Goal: Task Accomplishment & Management: Complete application form

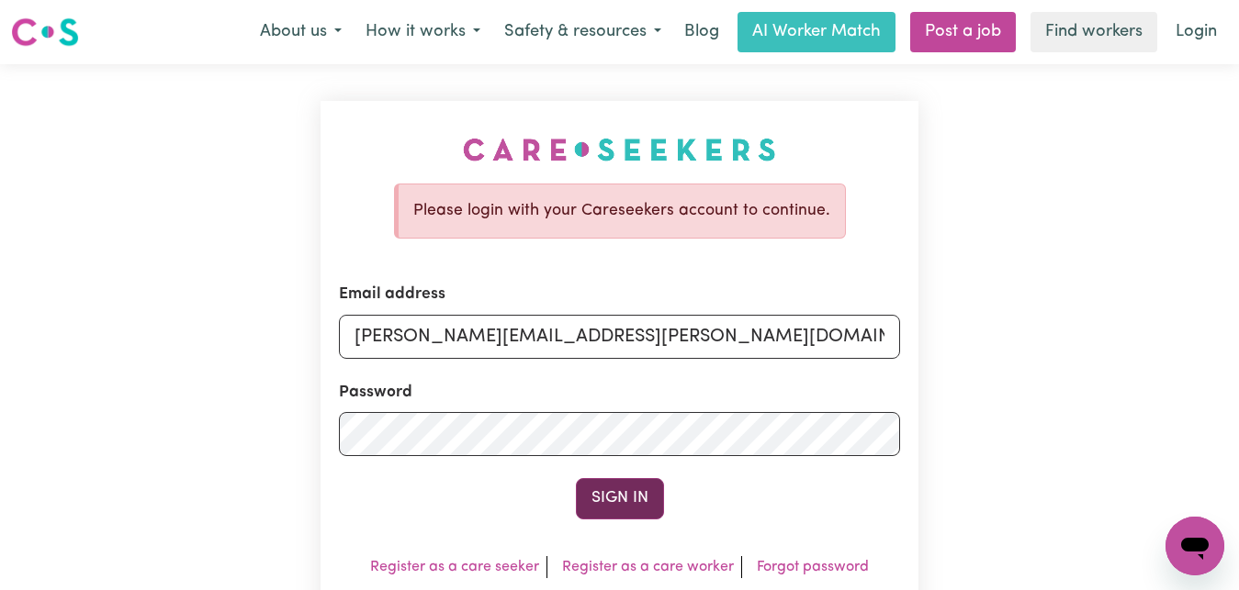
type input "[PERSON_NAME][EMAIL_ADDRESS][PERSON_NAME][DOMAIN_NAME]"
click at [619, 507] on button "Sign In" at bounding box center [620, 498] width 88 height 40
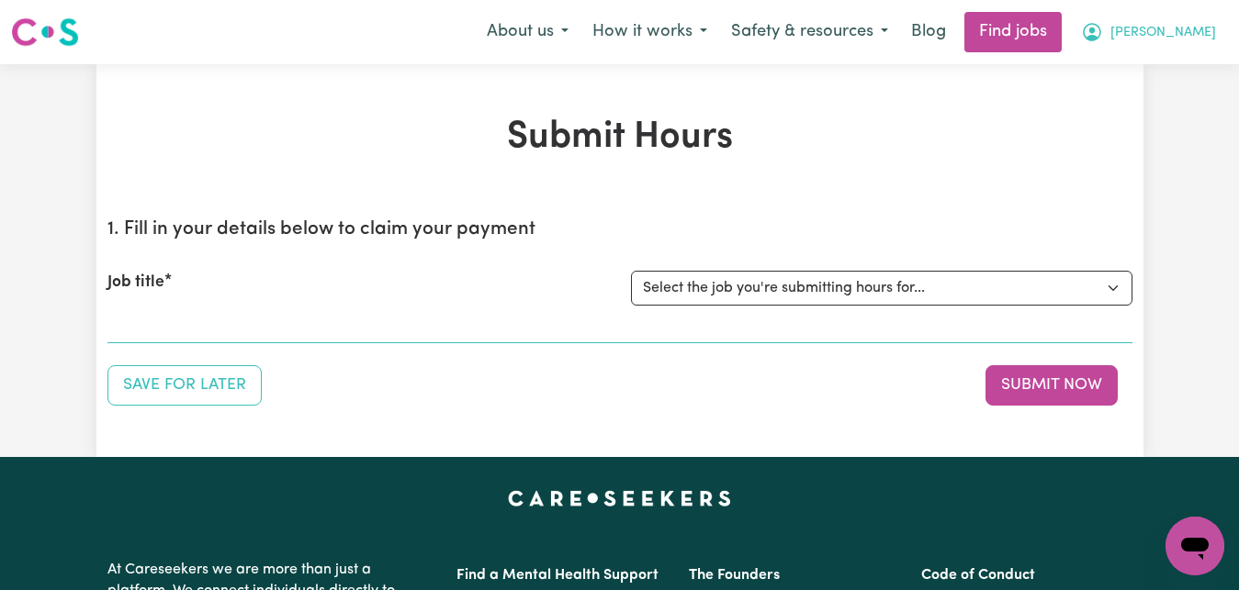
click at [1202, 33] on span "[PERSON_NAME]" at bounding box center [1163, 33] width 106 height 20
click at [1115, 286] on select "Select the job you're submitting hours for... [[PERSON_NAME]] Care worker for s…" at bounding box center [881, 288] width 501 height 35
select select "1048"
click option "[[PERSON_NAME]] Transportation to Bedford Day Options" at bounding box center [0, 0] width 0 height 0
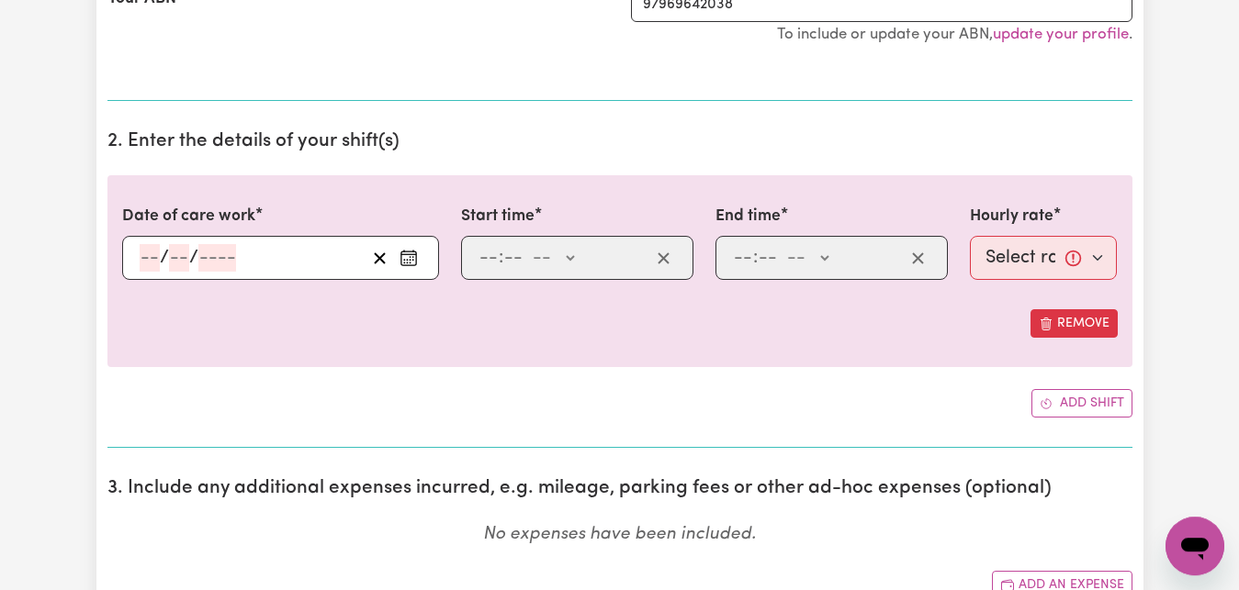
scroll to position [468, 0]
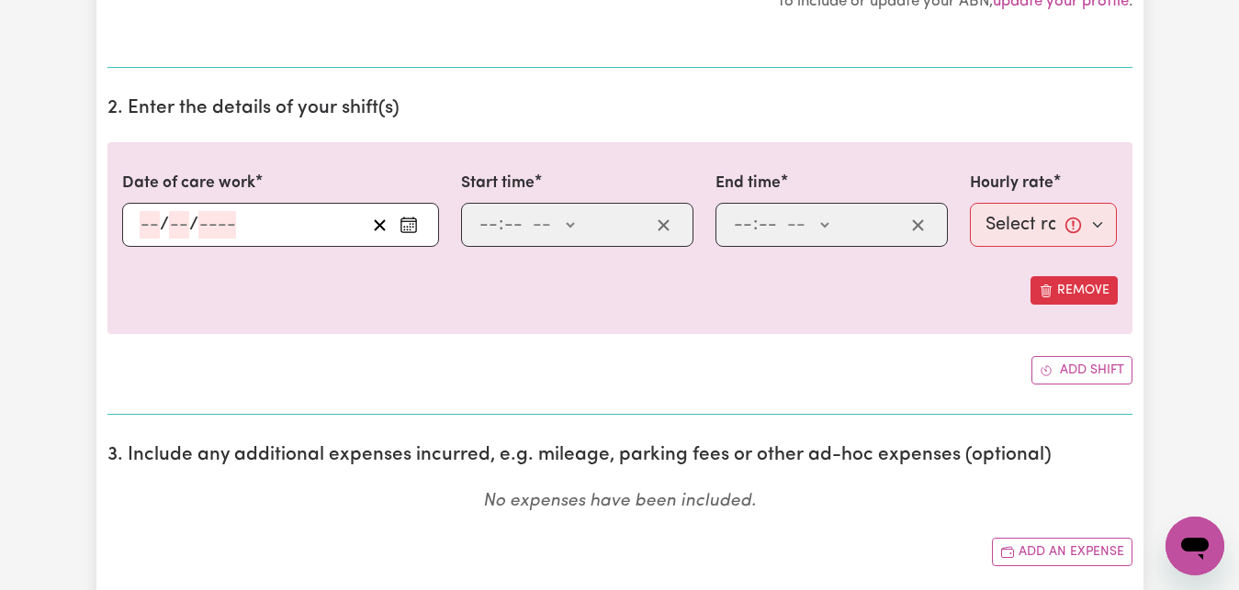
click at [402, 228] on icon "Enter the date of care work" at bounding box center [408, 225] width 18 height 18
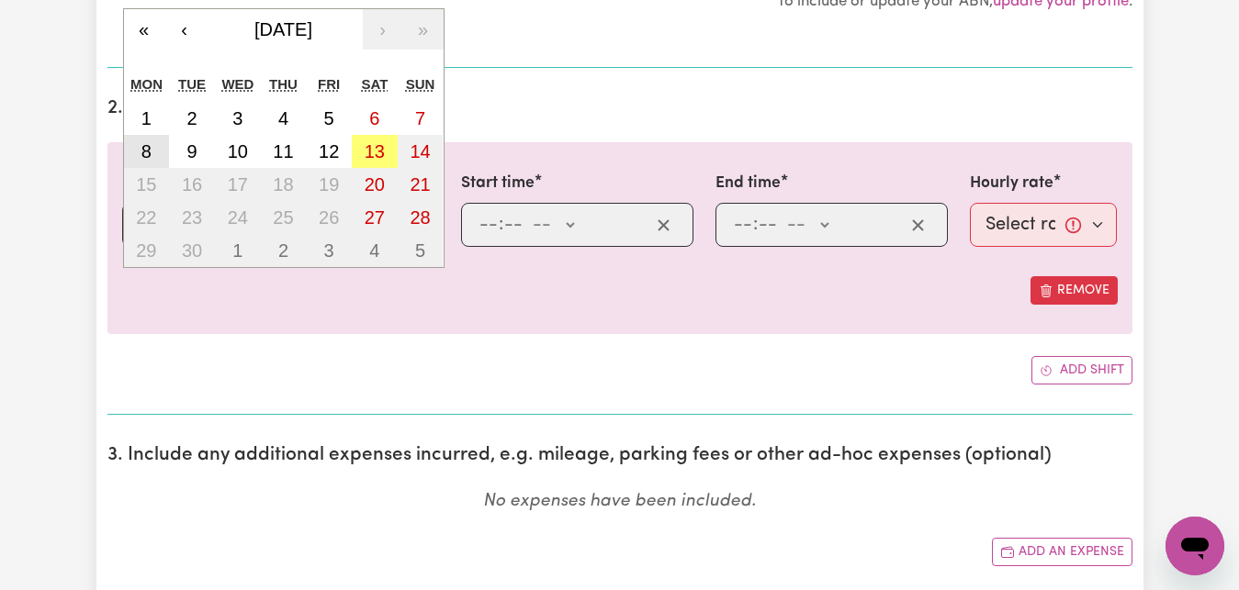
click at [137, 147] on button "8" at bounding box center [147, 151] width 46 height 33
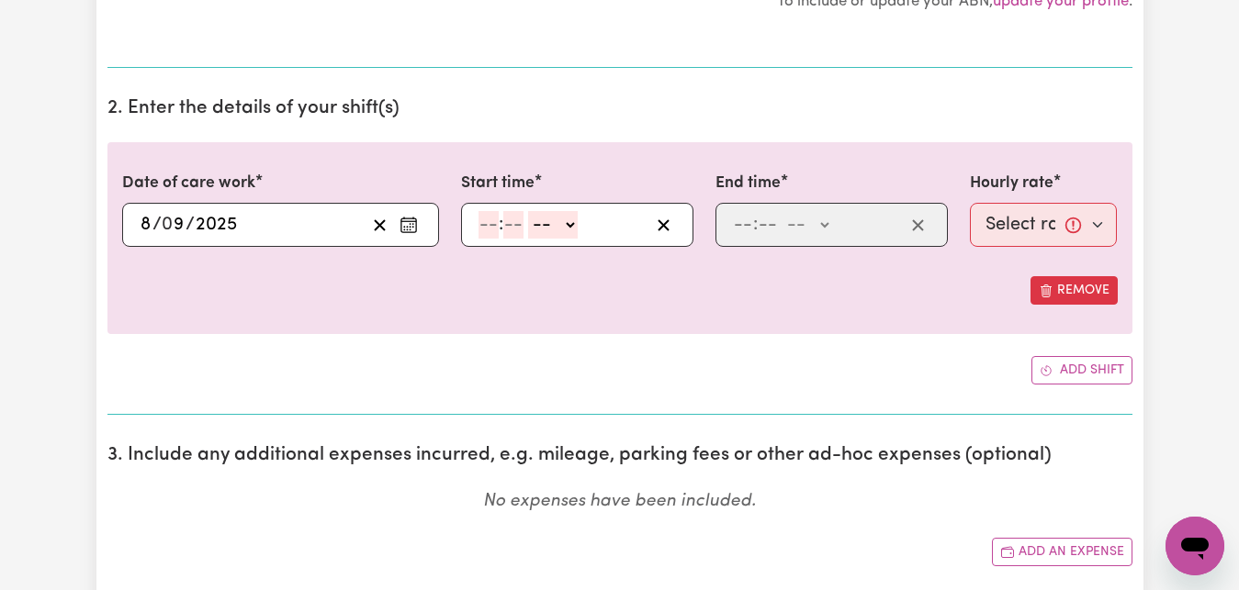
type input "[DATE]"
type input "8"
type input "9"
type input "2025"
click at [484, 228] on input "number" at bounding box center [488, 225] width 20 height 28
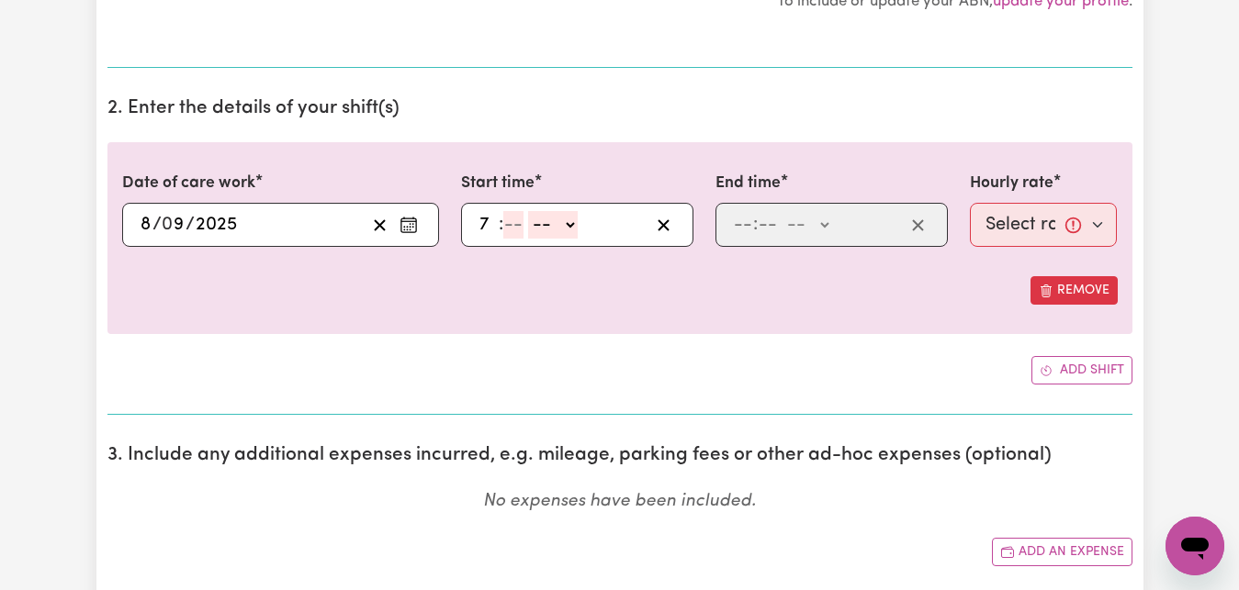
type input "7"
type input "30"
click at [522, 211] on select "-- AM PM" at bounding box center [547, 225] width 50 height 28
select select "am"
click option "AM" at bounding box center [0, 0] width 0 height 0
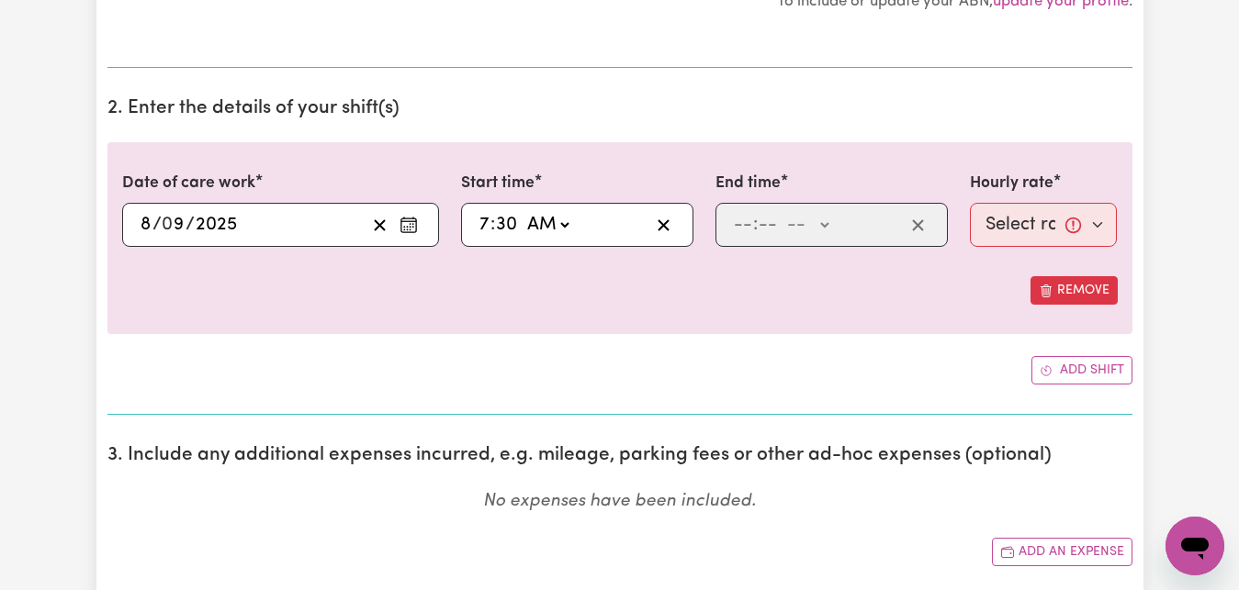
type input "07:30"
click at [734, 223] on input "number" at bounding box center [743, 225] width 20 height 28
type input "8"
type input "30"
click at [778, 211] on select "-- AM PM" at bounding box center [803, 225] width 50 height 28
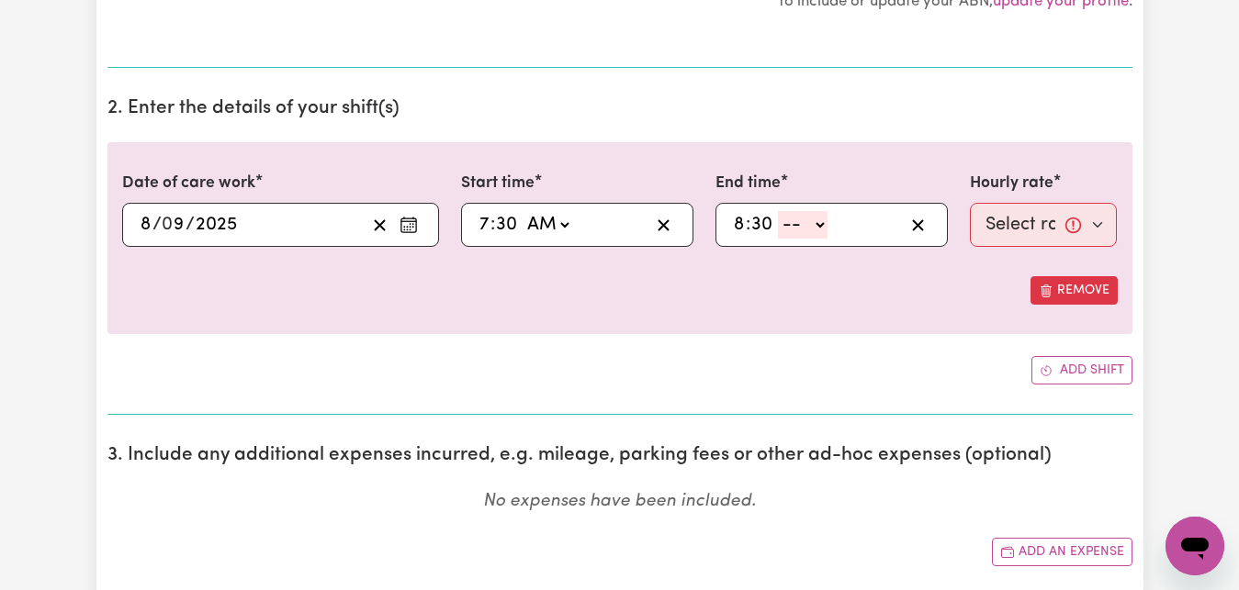
select select "am"
click option "AM" at bounding box center [0, 0] width 0 height 0
type input "08:30"
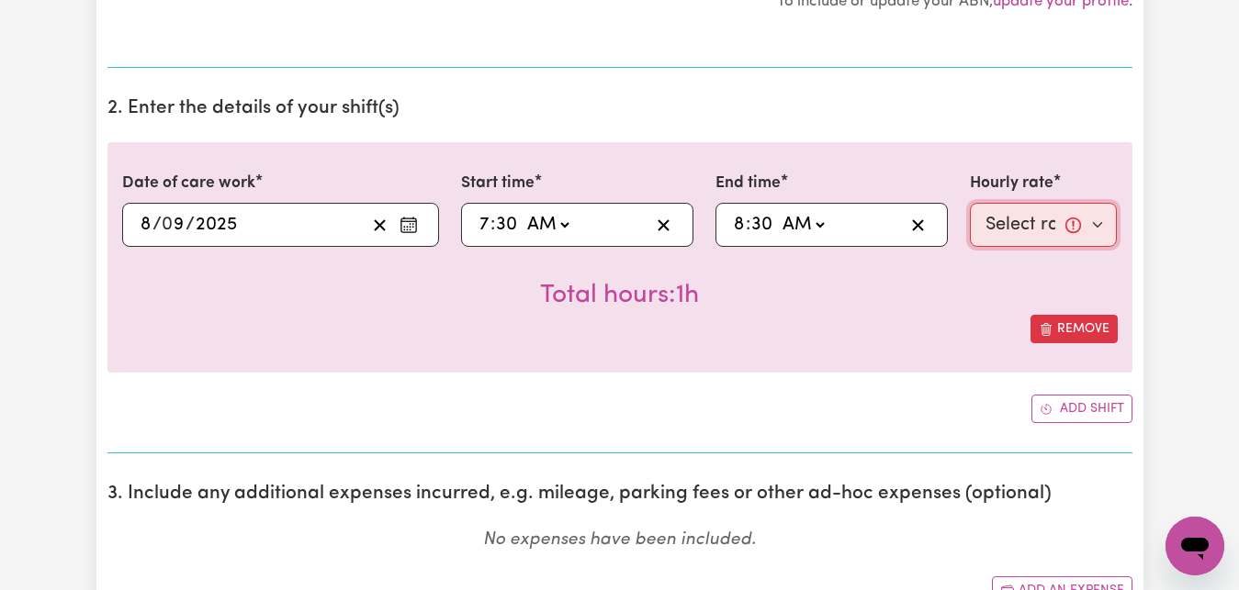
click at [970, 203] on select "Select rate... $83.16 (Weekday)" at bounding box center [1044, 225] width 148 height 44
select select "83.16-Weekday"
click option "$83.16 (Weekday)" at bounding box center [0, 0] width 0 height 0
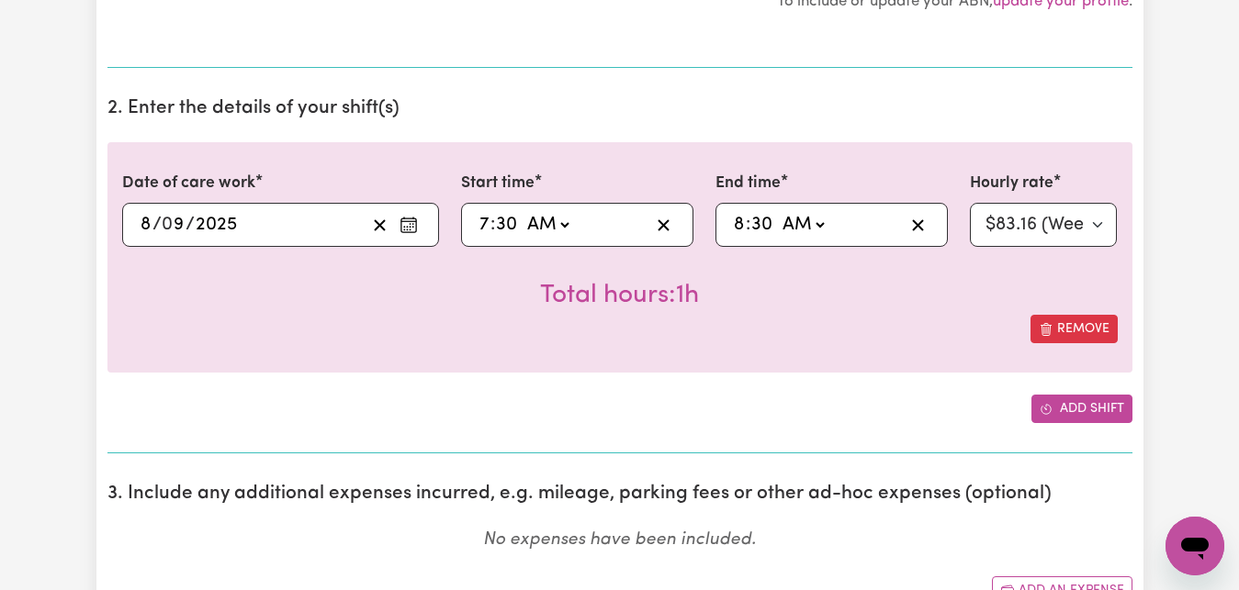
click at [1081, 411] on button "Add shift" at bounding box center [1081, 409] width 101 height 28
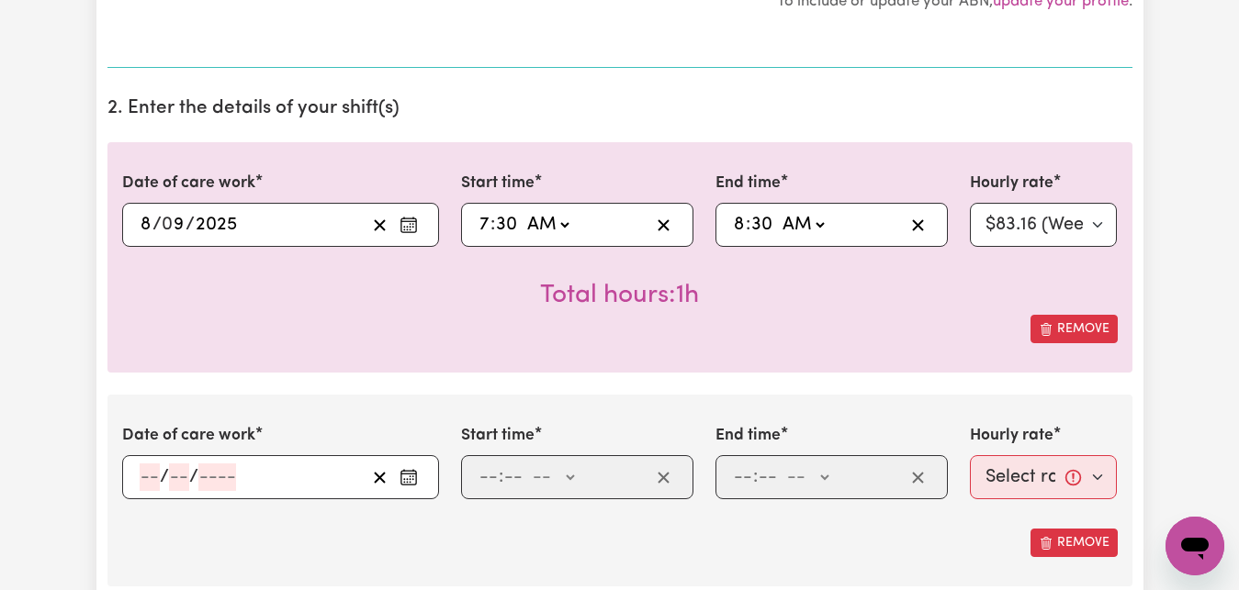
click at [409, 477] on icon "Enter the date of care work" at bounding box center [408, 477] width 18 height 18
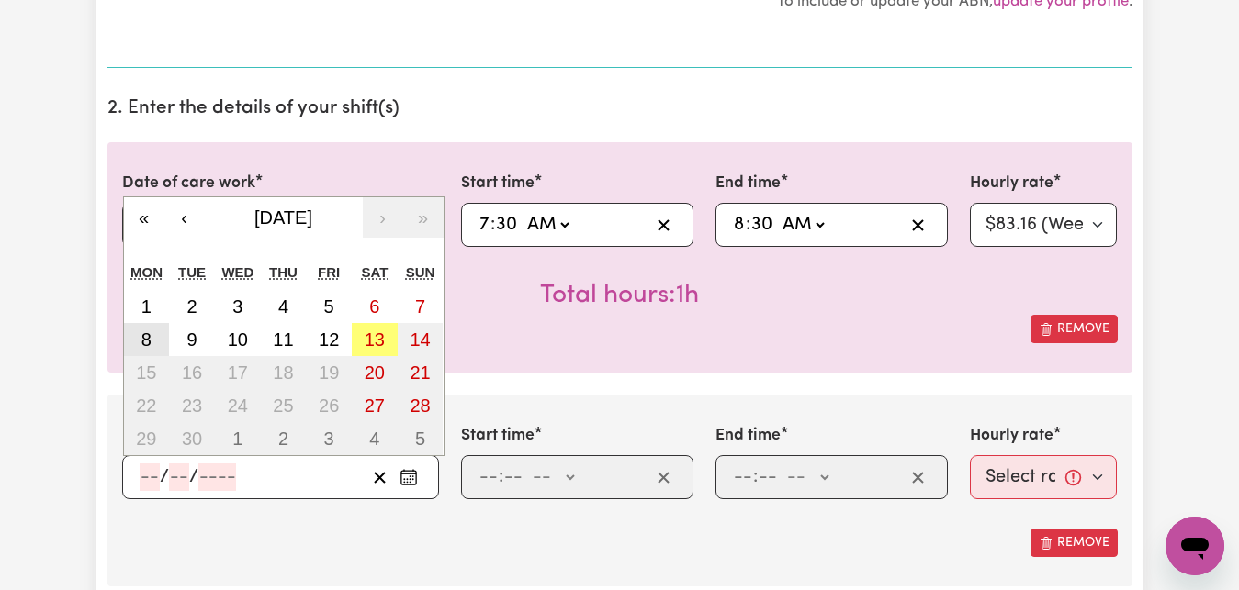
click at [148, 341] on abbr "8" at bounding box center [146, 340] width 10 height 20
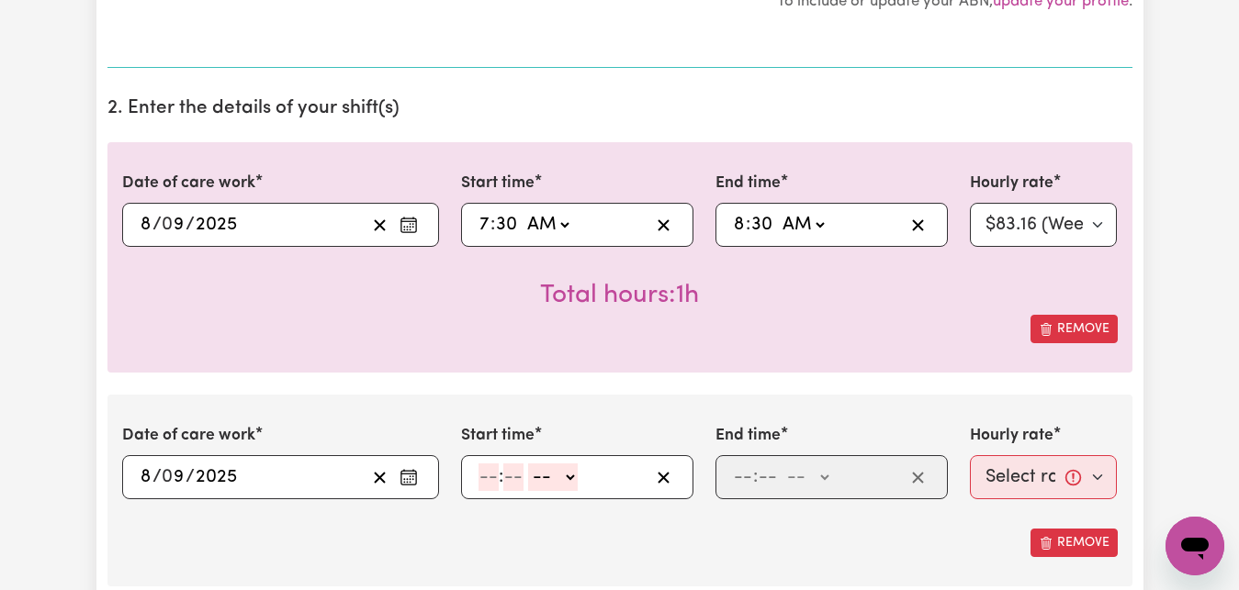
type input "[DATE]"
type input "8"
type input "9"
type input "2025"
click at [490, 481] on input "number" at bounding box center [488, 478] width 20 height 28
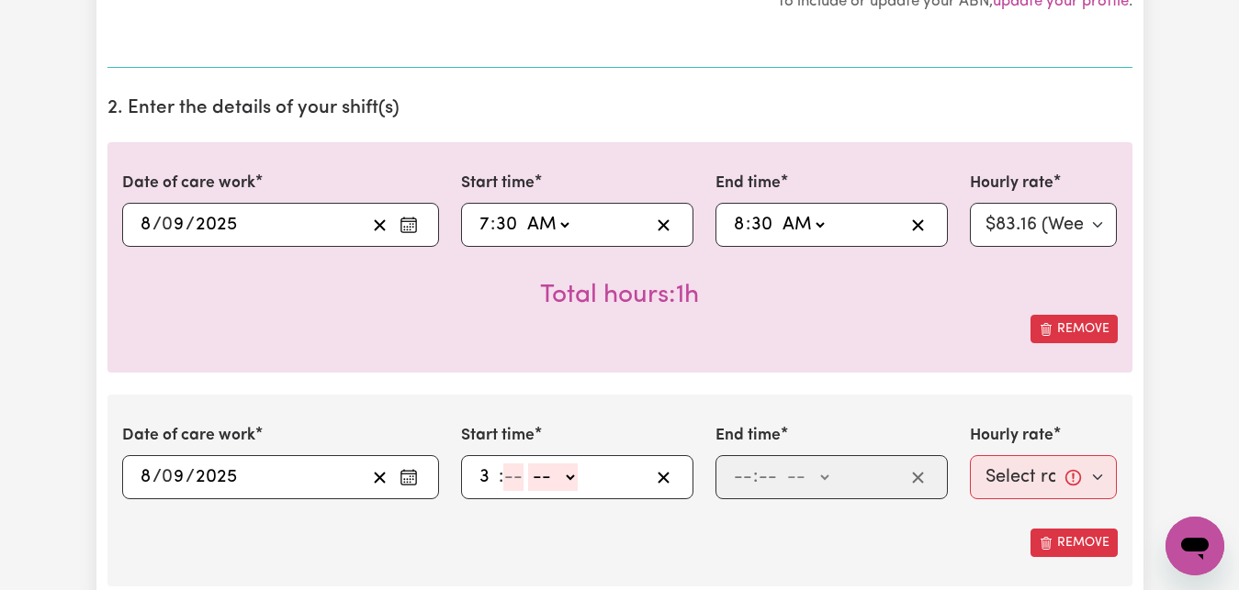
type input "3"
type input "30"
click at [522, 464] on select "-- AM PM" at bounding box center [547, 478] width 50 height 28
select select "pm"
click option "PM" at bounding box center [0, 0] width 0 height 0
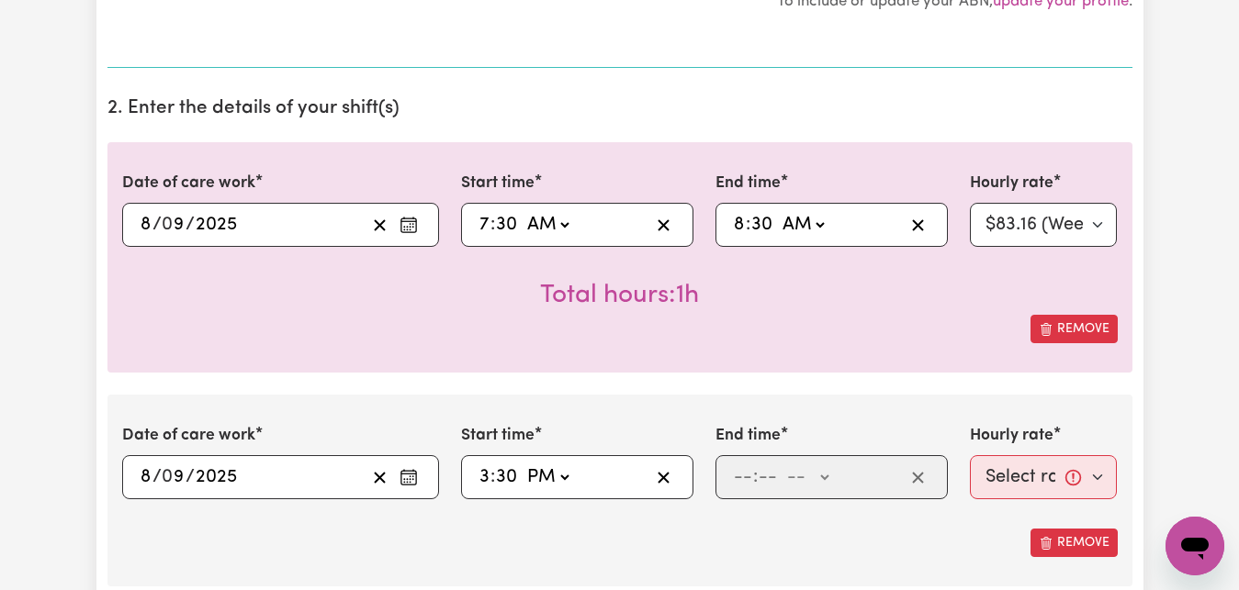
type input "15:30"
click at [741, 479] on input "number" at bounding box center [743, 478] width 20 height 28
type input "3"
click at [743, 479] on input "3" at bounding box center [739, 478] width 12 height 28
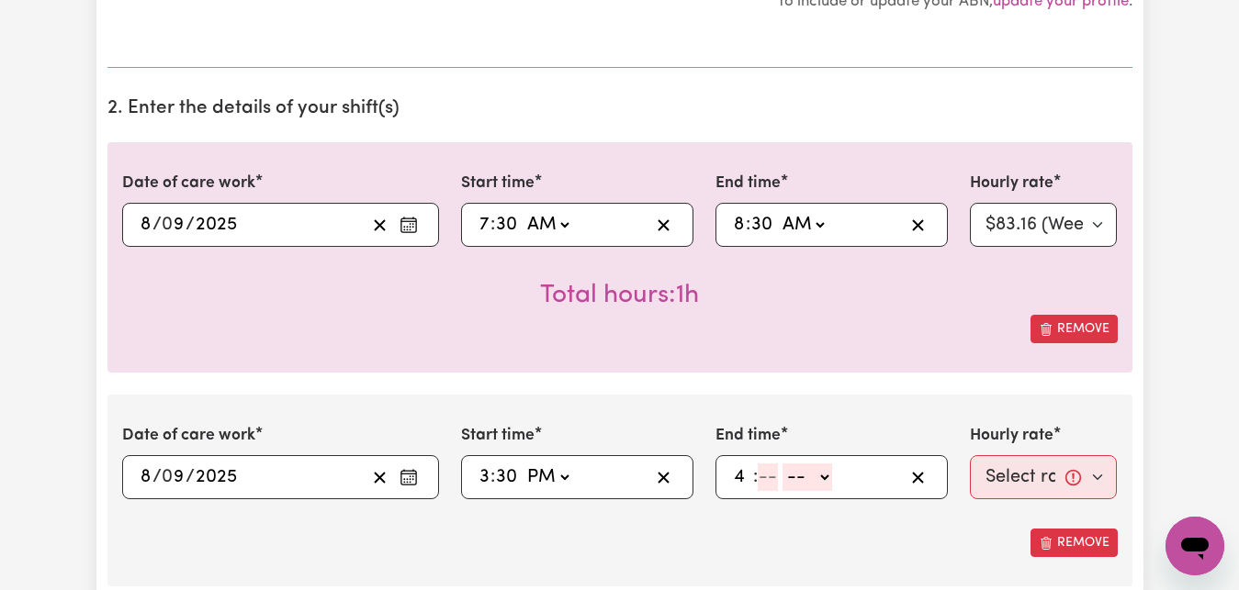
type input "4"
type input "30"
click at [778, 464] on select "-- AM PM" at bounding box center [803, 478] width 50 height 28
select select "pm"
click option "PM" at bounding box center [0, 0] width 0 height 0
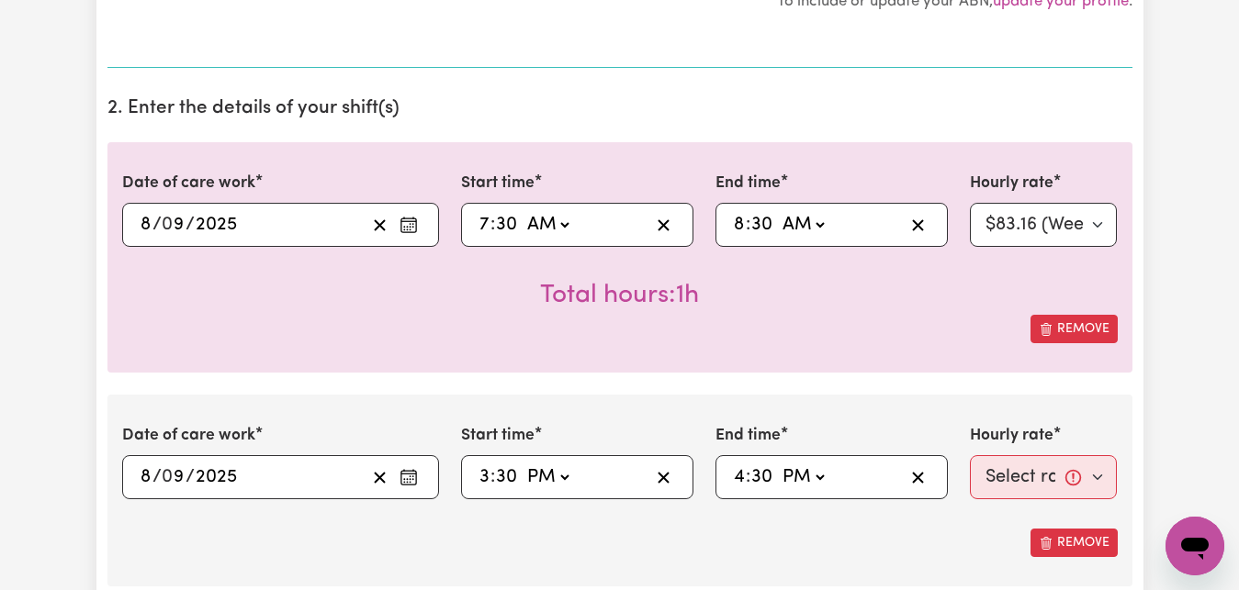
type input "16:30"
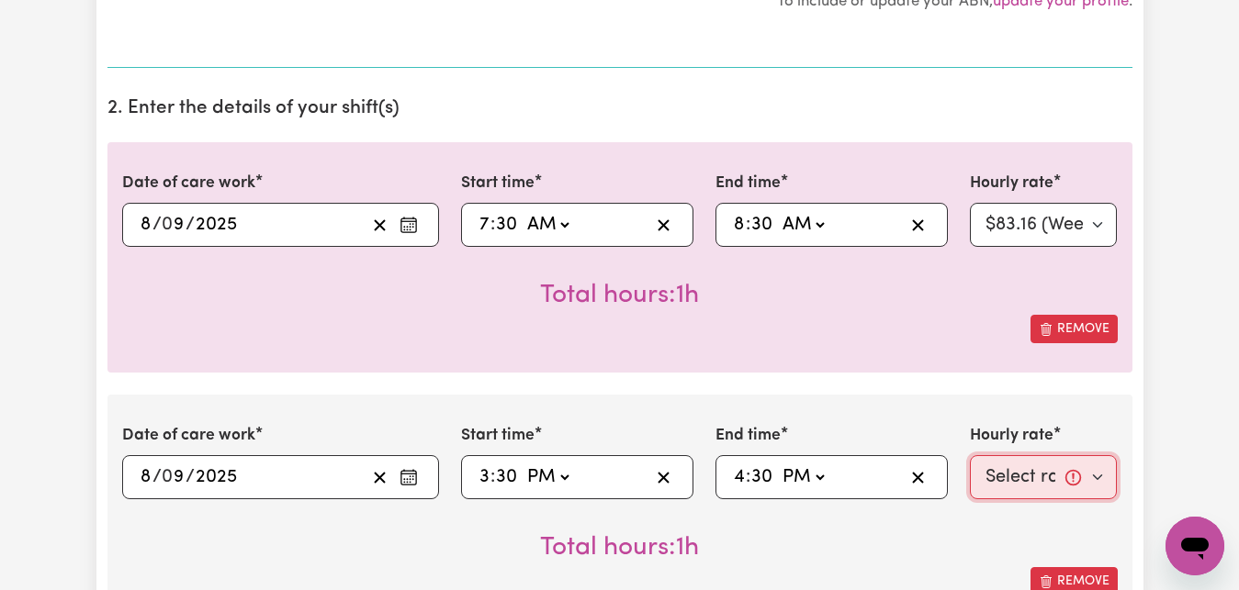
click at [970, 455] on select "Select rate... $83.16 (Weekday)" at bounding box center [1044, 477] width 148 height 44
select select "83.16-Weekday"
click option "$83.16 (Weekday)" at bounding box center [0, 0] width 0 height 0
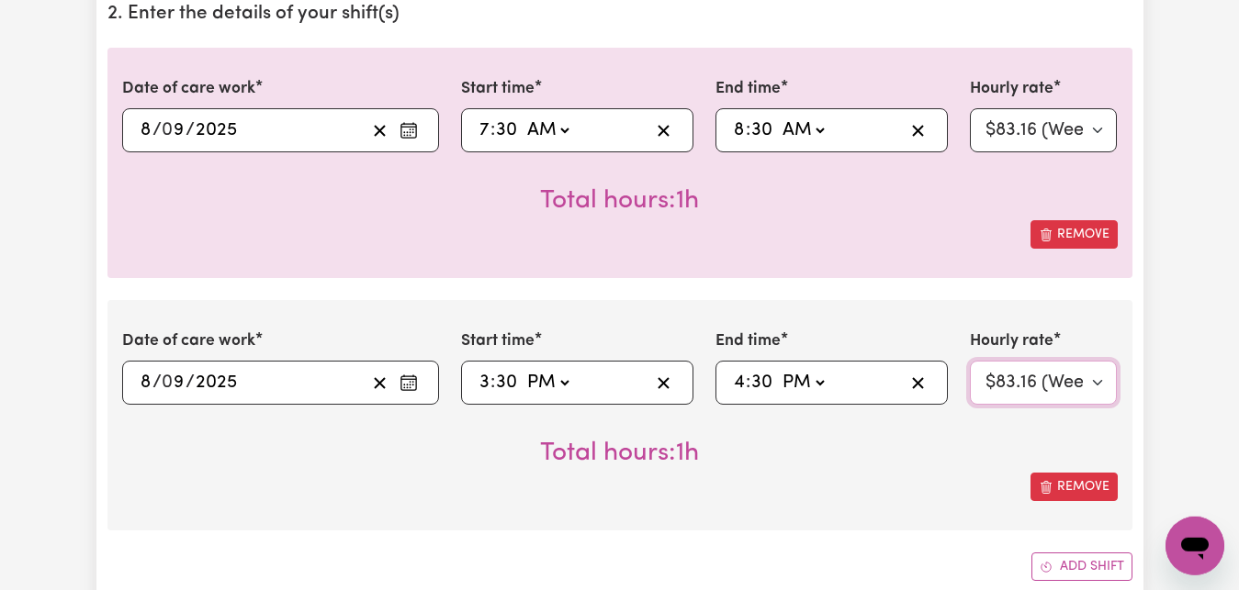
scroll to position [749, 0]
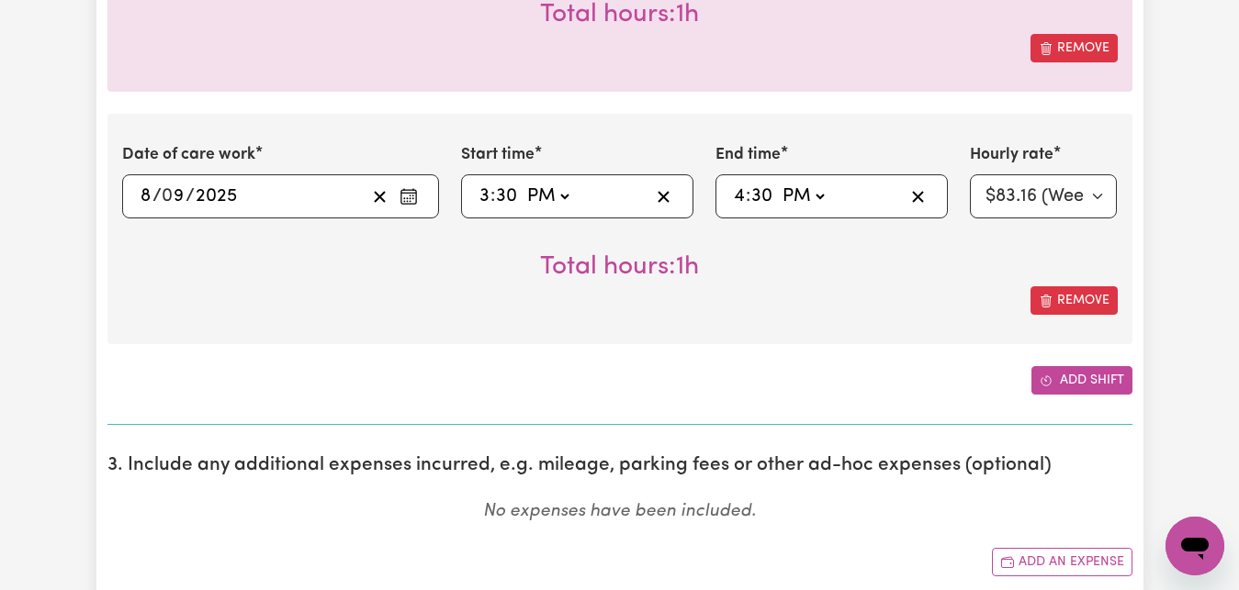
click at [1099, 379] on button "Add shift" at bounding box center [1081, 380] width 101 height 28
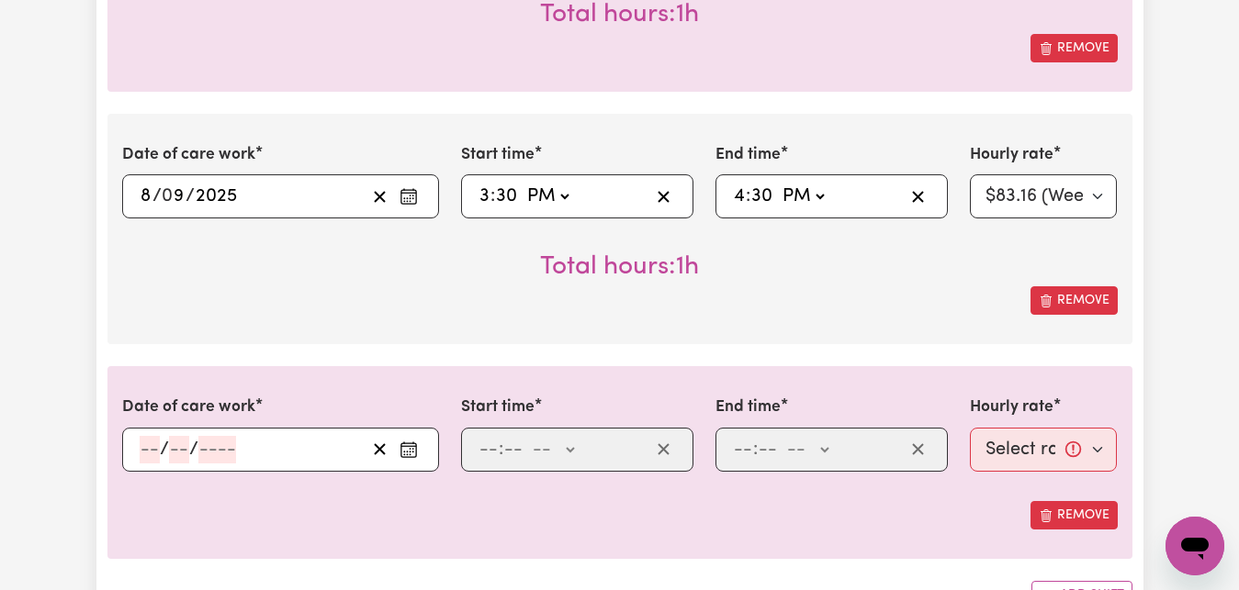
click at [410, 454] on icon "Enter the date of care work" at bounding box center [408, 450] width 18 height 18
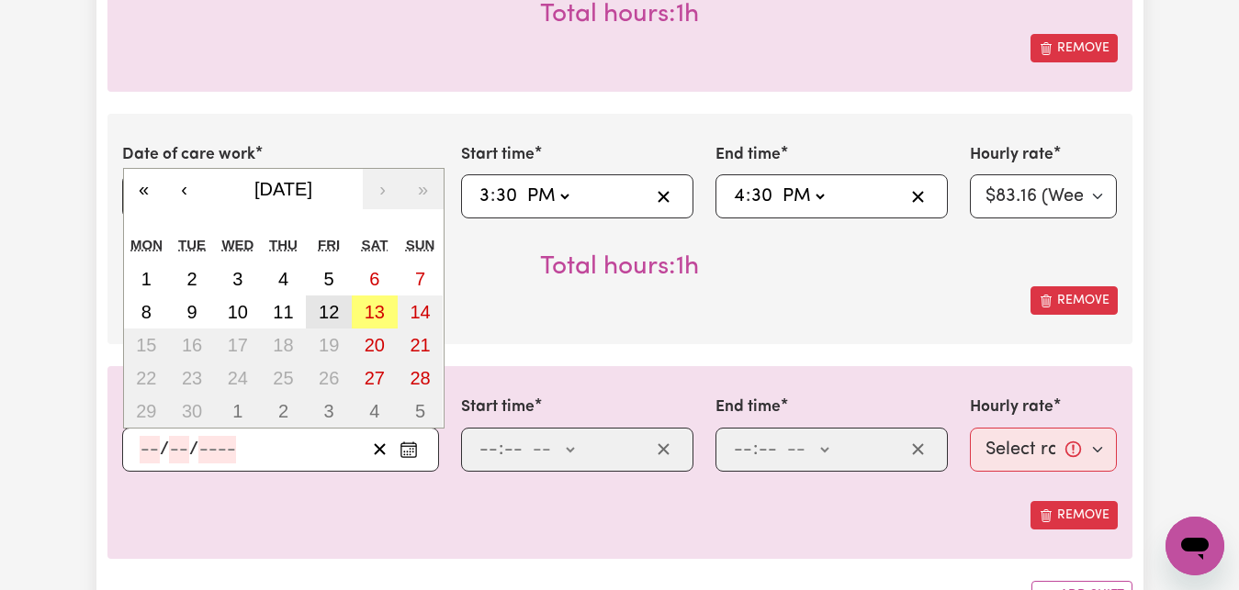
click at [328, 306] on abbr "12" at bounding box center [329, 312] width 20 height 20
type input "[DATE]"
type input "12"
type input "9"
type input "2025"
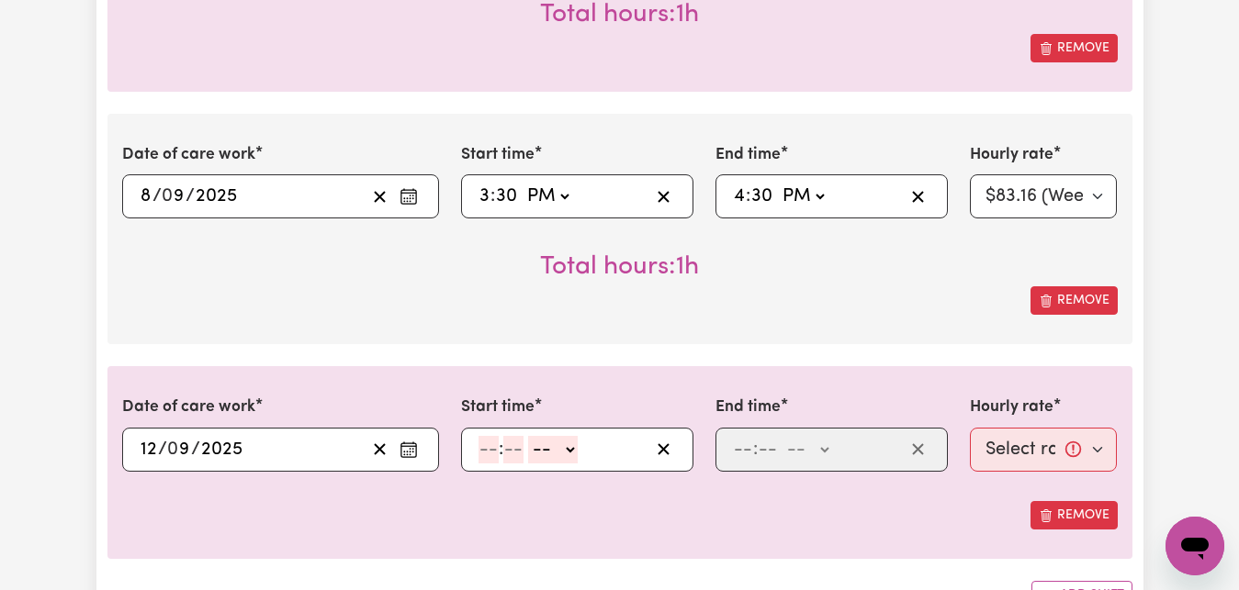
click at [483, 444] on input "number" at bounding box center [488, 450] width 20 height 28
type input "7"
type input "30"
click at [522, 436] on select "-- AM PM" at bounding box center [547, 450] width 50 height 28
select select "am"
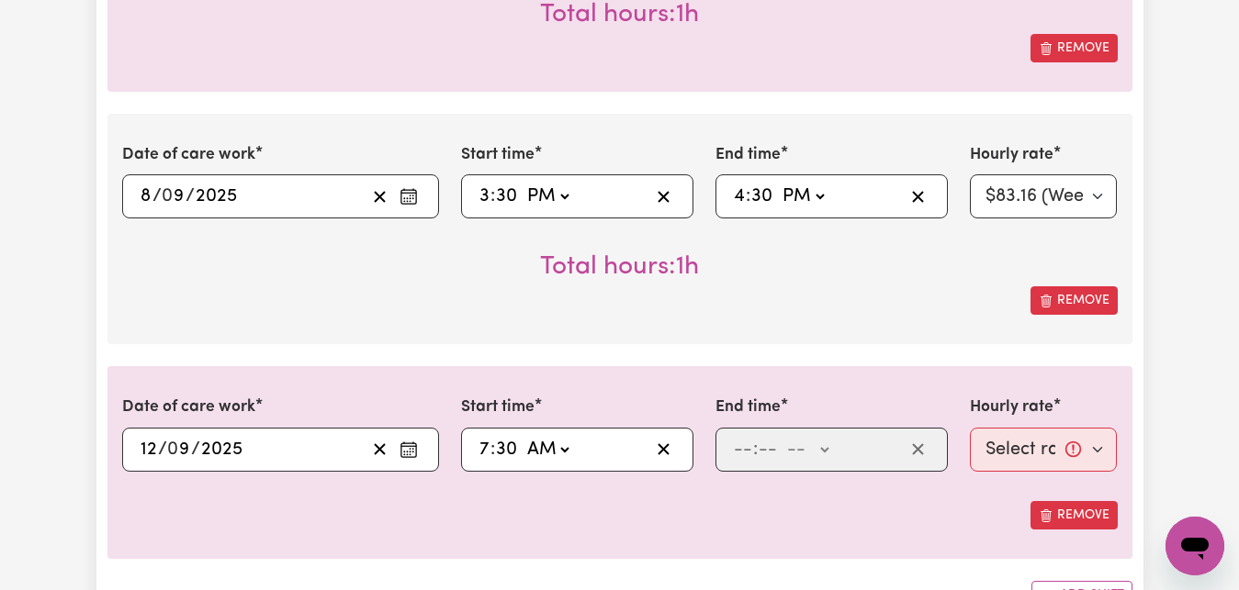
click option "AM" at bounding box center [0, 0] width 0 height 0
type input "07:30"
click at [743, 450] on input "number" at bounding box center [743, 450] width 20 height 28
type input "8"
type input "30"
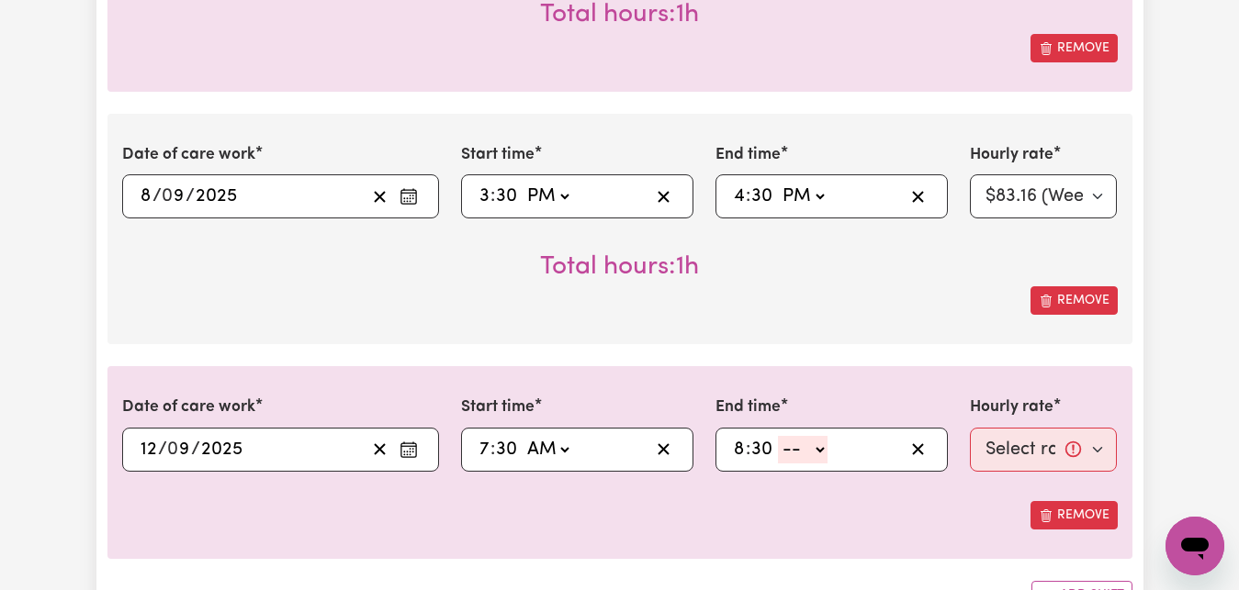
click at [778, 436] on select "-- AM PM" at bounding box center [803, 450] width 50 height 28
select select "am"
click option "AM" at bounding box center [0, 0] width 0 height 0
type input "08:30"
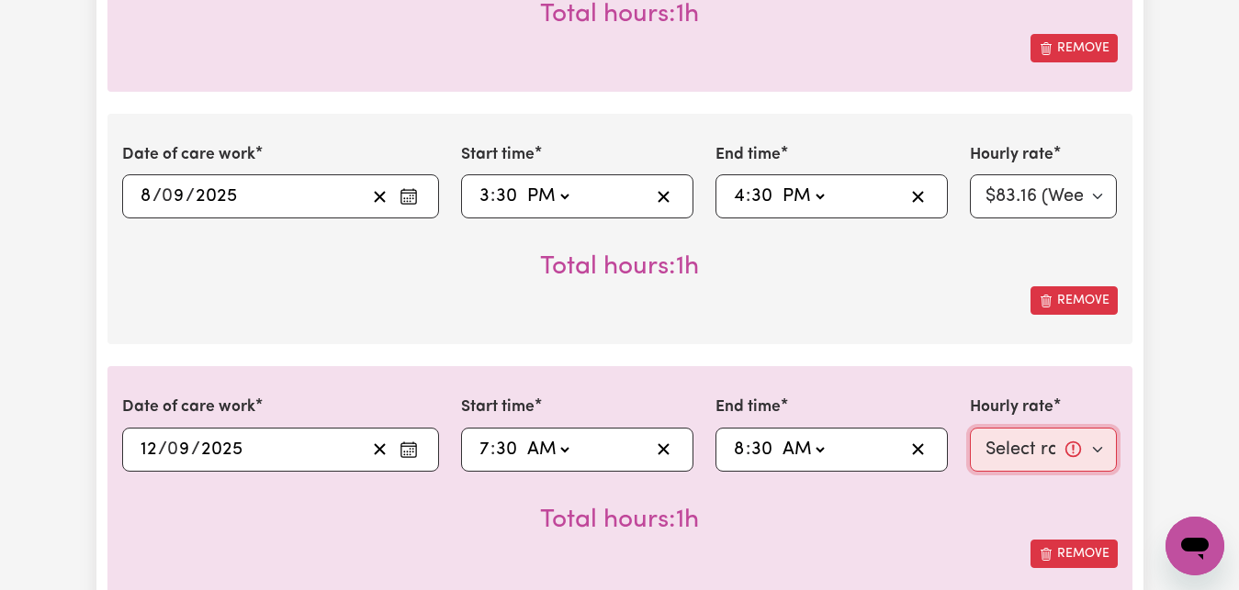
click at [970, 428] on select "Select rate... $83.16 (Weekday)" at bounding box center [1044, 450] width 148 height 44
select select "83.16-Weekday"
click option "$83.16 (Weekday)" at bounding box center [0, 0] width 0 height 0
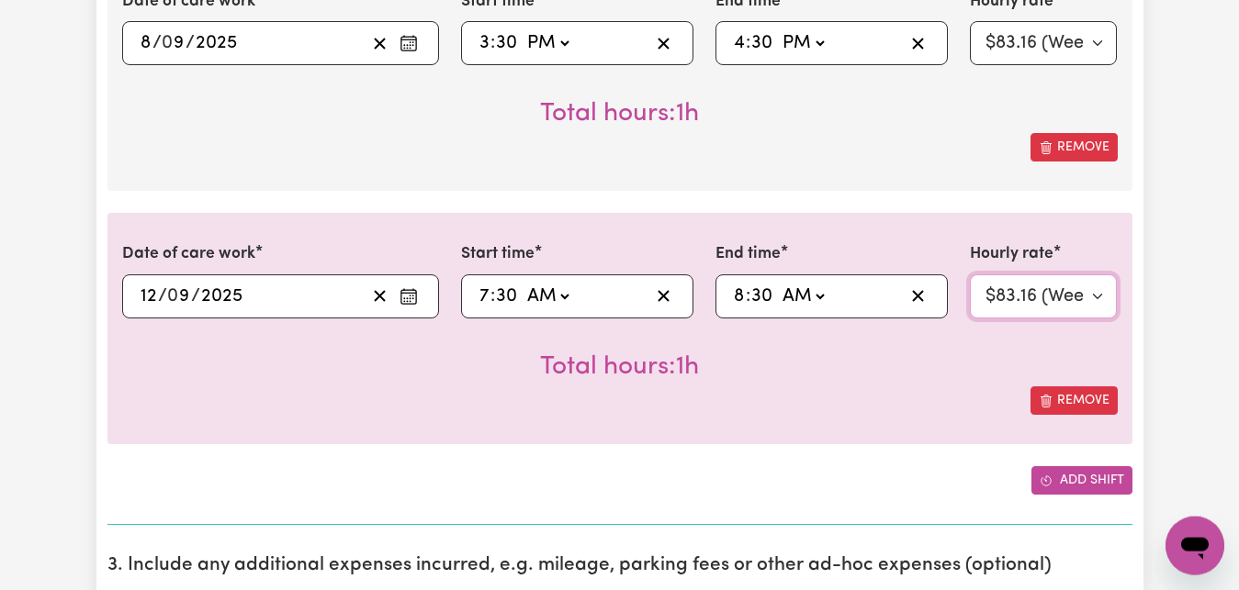
scroll to position [936, 0]
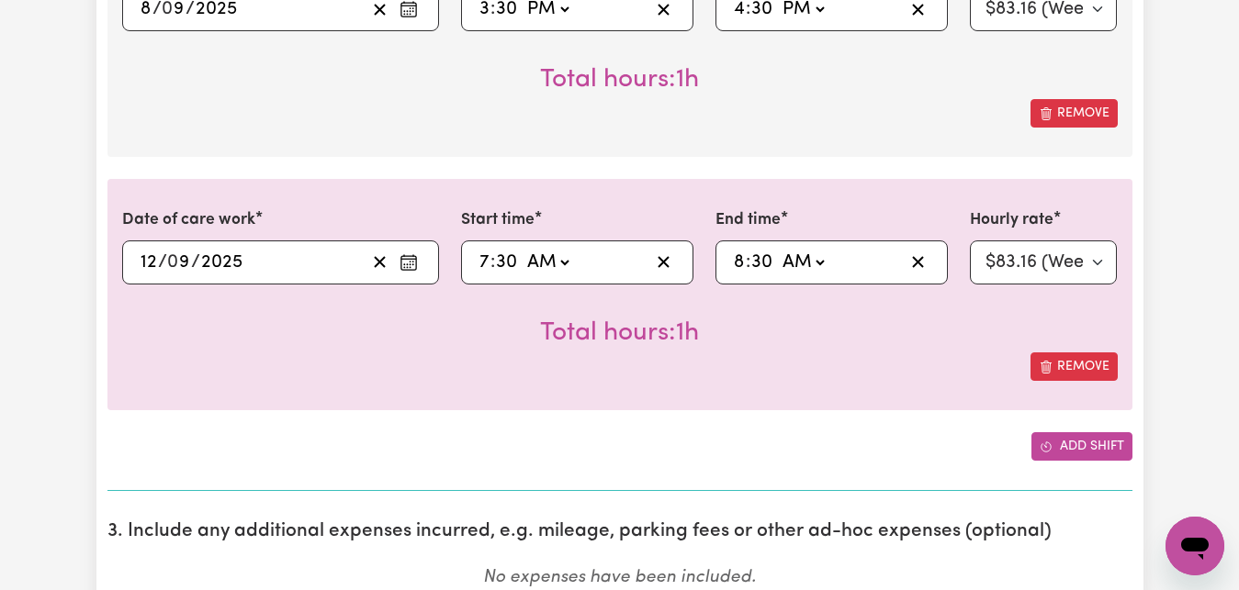
click at [1093, 443] on button "Add shift" at bounding box center [1081, 446] width 101 height 28
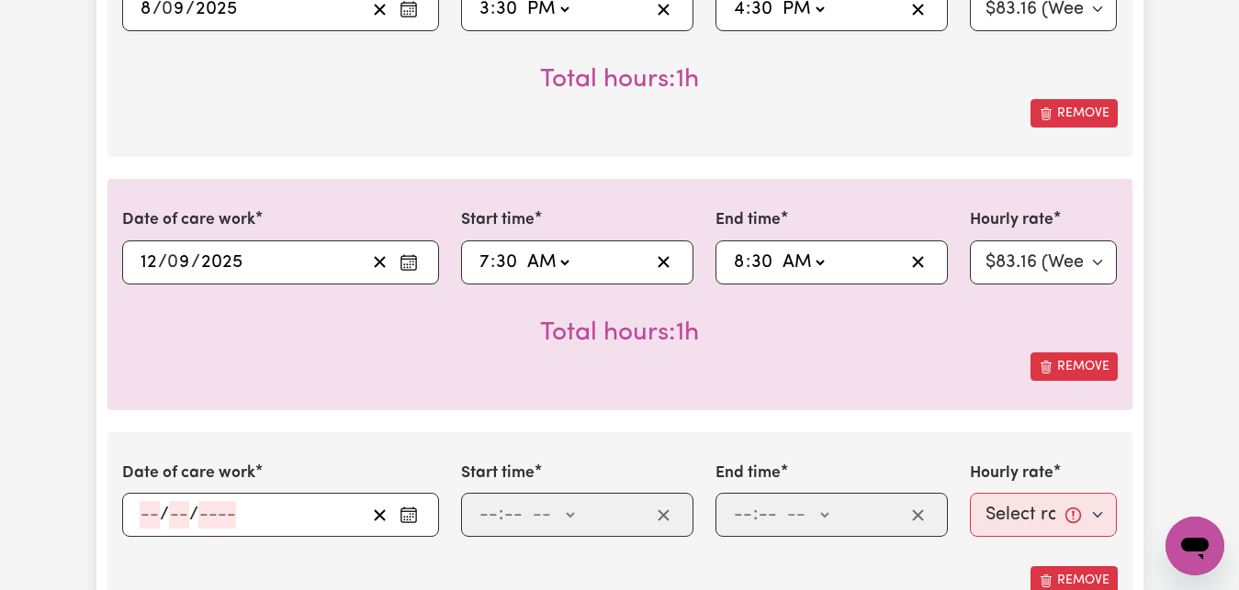
click at [404, 521] on icon "Enter the date of care work" at bounding box center [408, 515] width 18 height 18
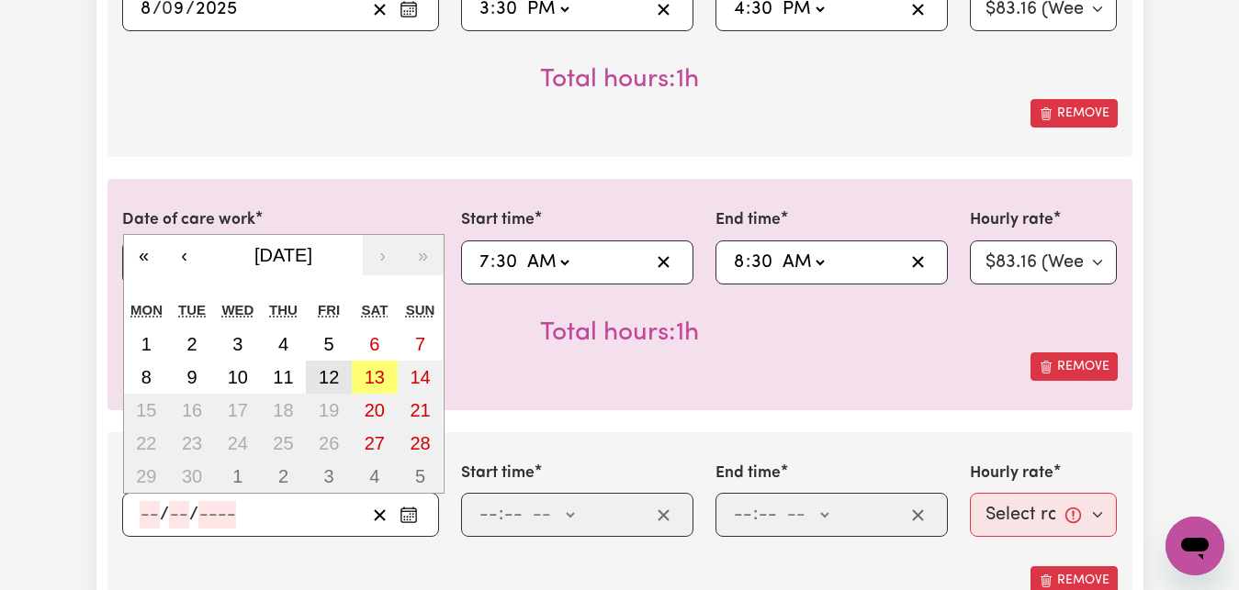
click at [321, 382] on abbr "12" at bounding box center [329, 377] width 20 height 20
type input "[DATE]"
type input "12"
type input "9"
type input "2025"
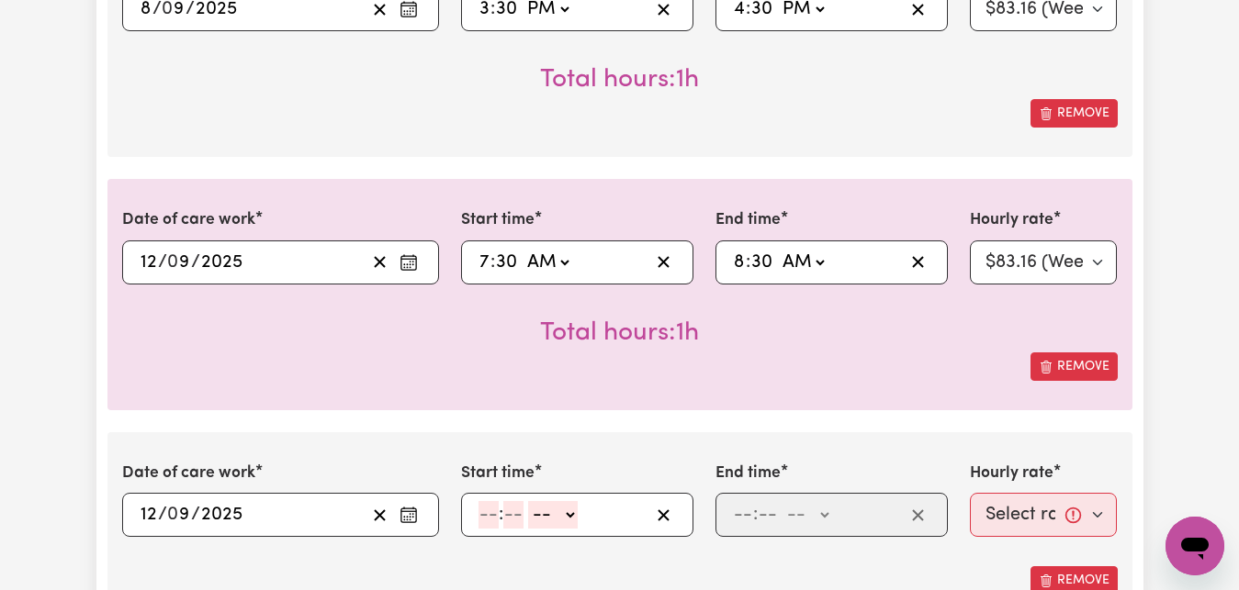
click at [487, 520] on input "number" at bounding box center [488, 515] width 20 height 28
type input "3"
type input "30"
click at [555, 513] on select "-- AM PM" at bounding box center [547, 515] width 50 height 28
select select "pm"
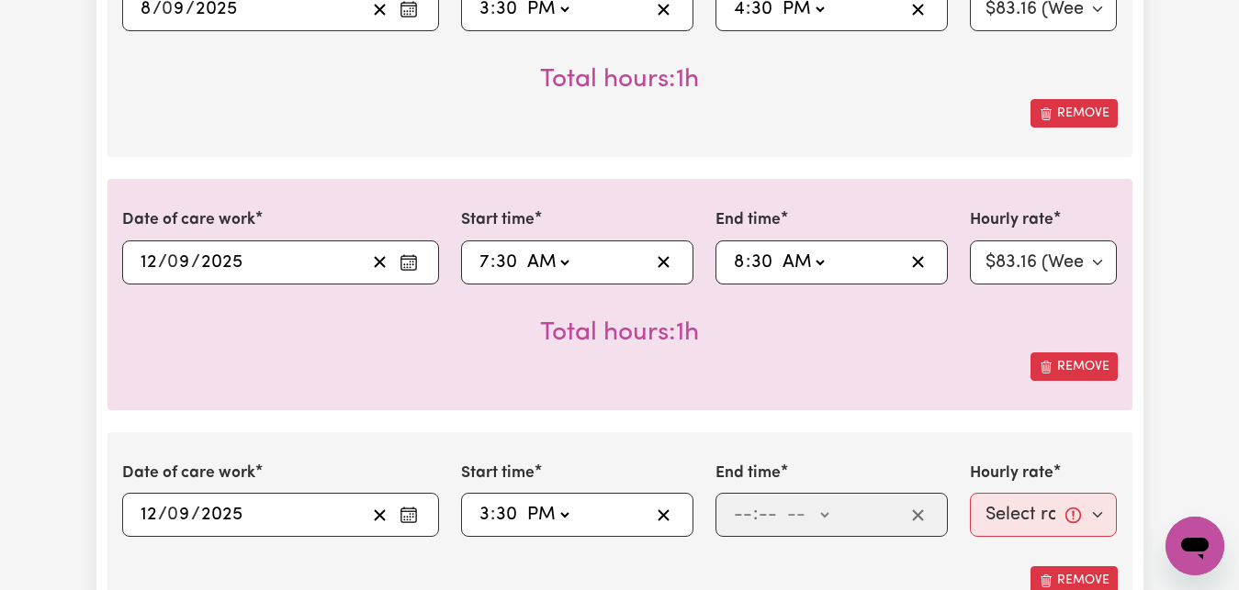
click option "PM" at bounding box center [0, 0] width 0 height 0
type input "15:30"
click at [742, 510] on input "number" at bounding box center [743, 515] width 20 height 28
type input "4"
type input "30"
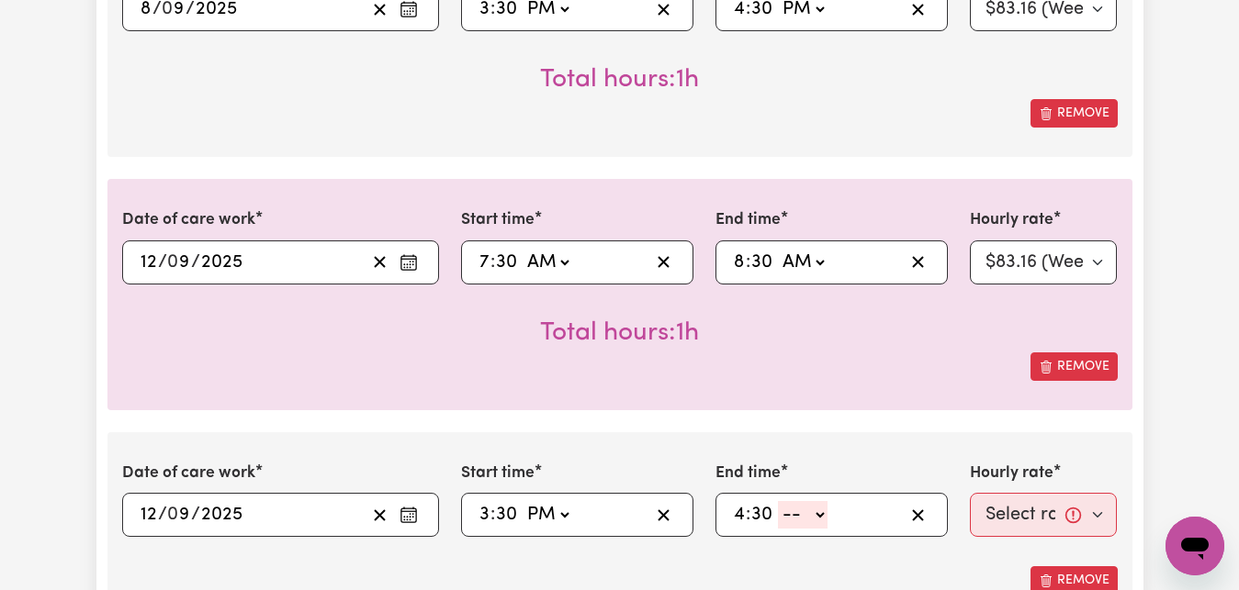
click at [778, 501] on select "-- AM PM" at bounding box center [803, 515] width 50 height 28
select select "pm"
click option "PM" at bounding box center [0, 0] width 0 height 0
type input "16:30"
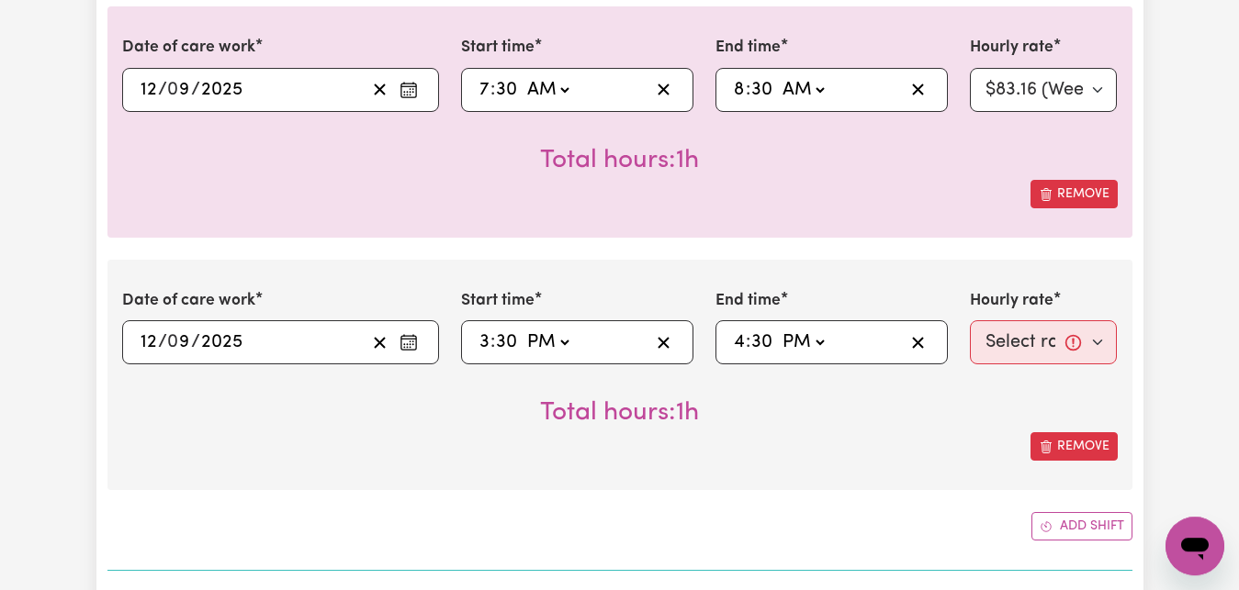
scroll to position [1124, 0]
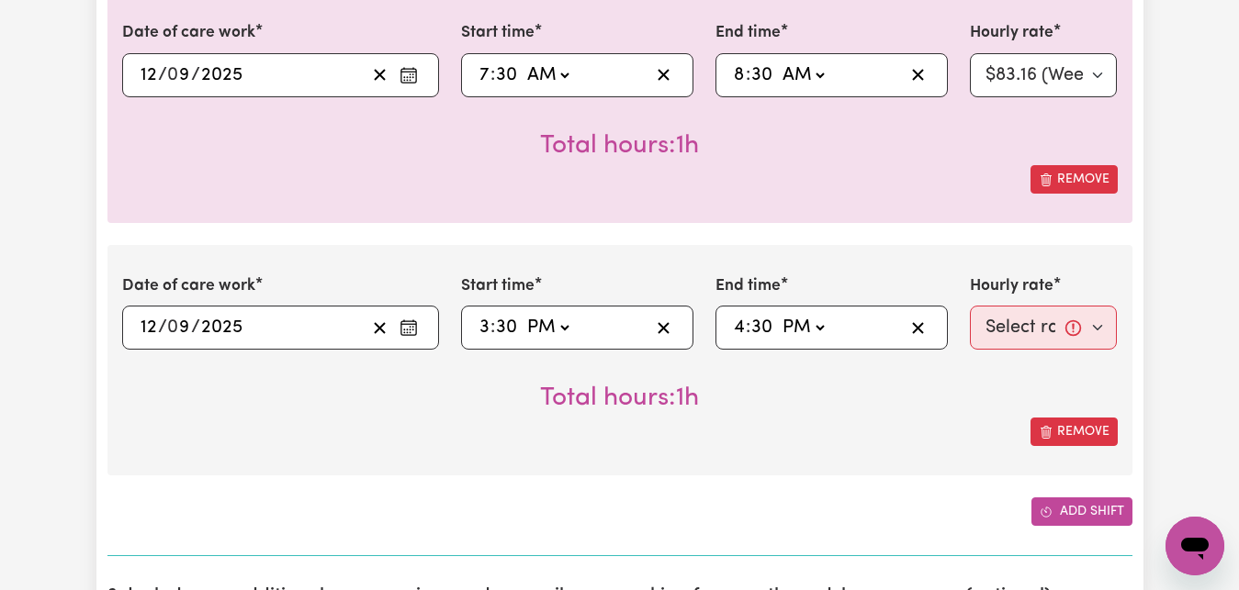
click at [1103, 514] on button "Add shift" at bounding box center [1081, 512] width 101 height 28
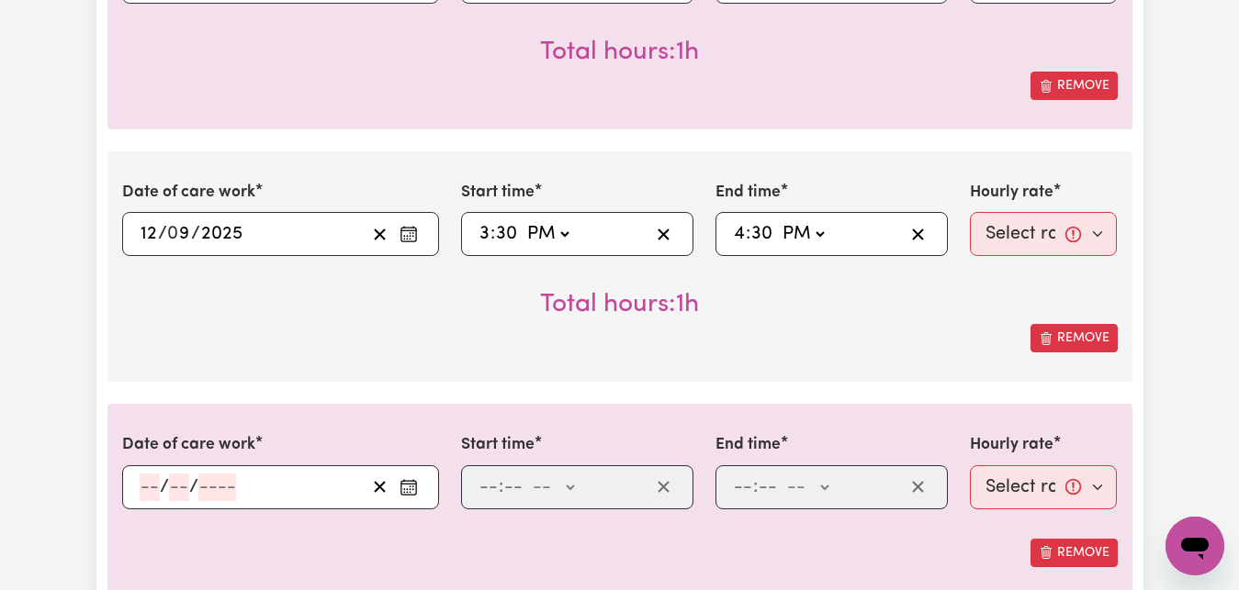
scroll to position [1311, 0]
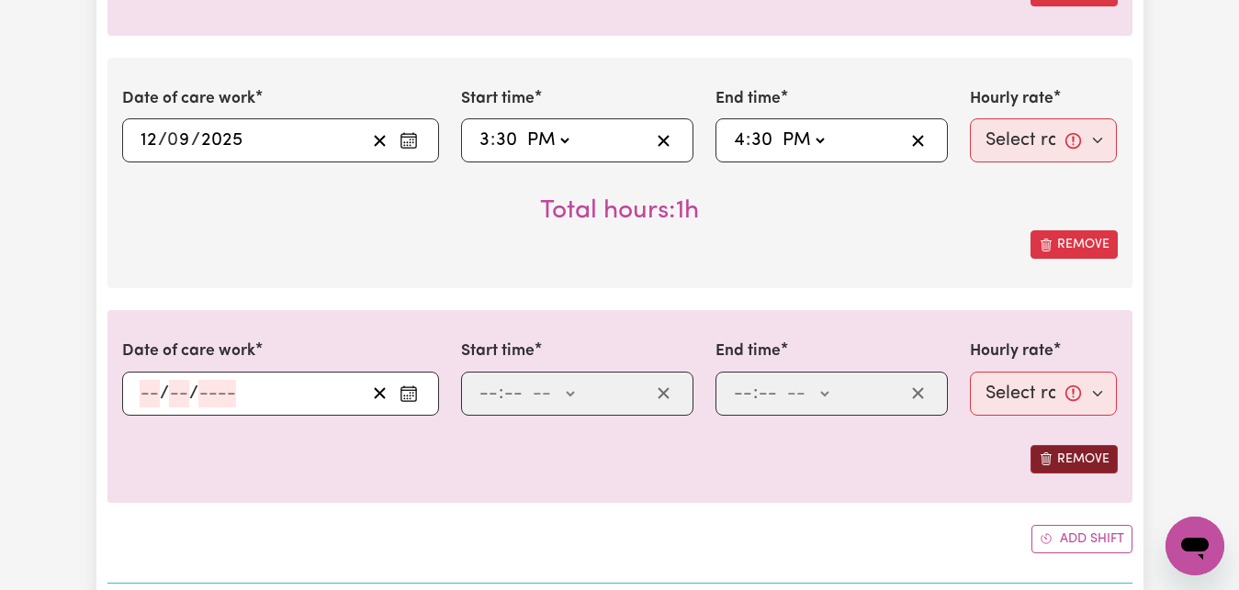
click at [1071, 459] on button "Remove" at bounding box center [1073, 459] width 87 height 28
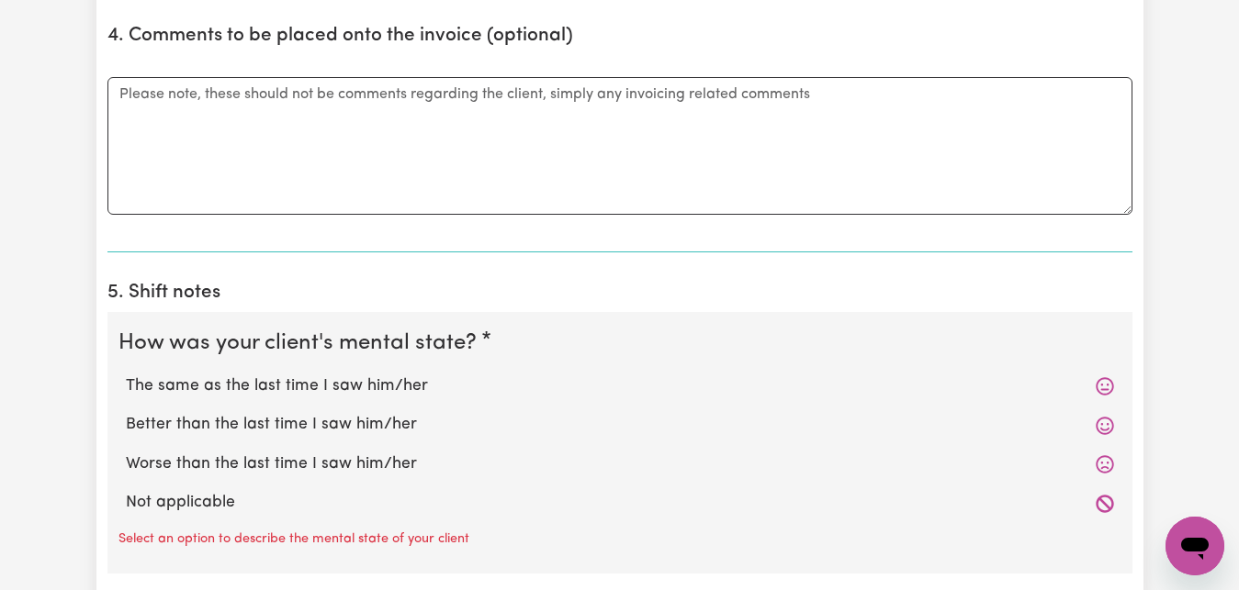
scroll to position [1873, 0]
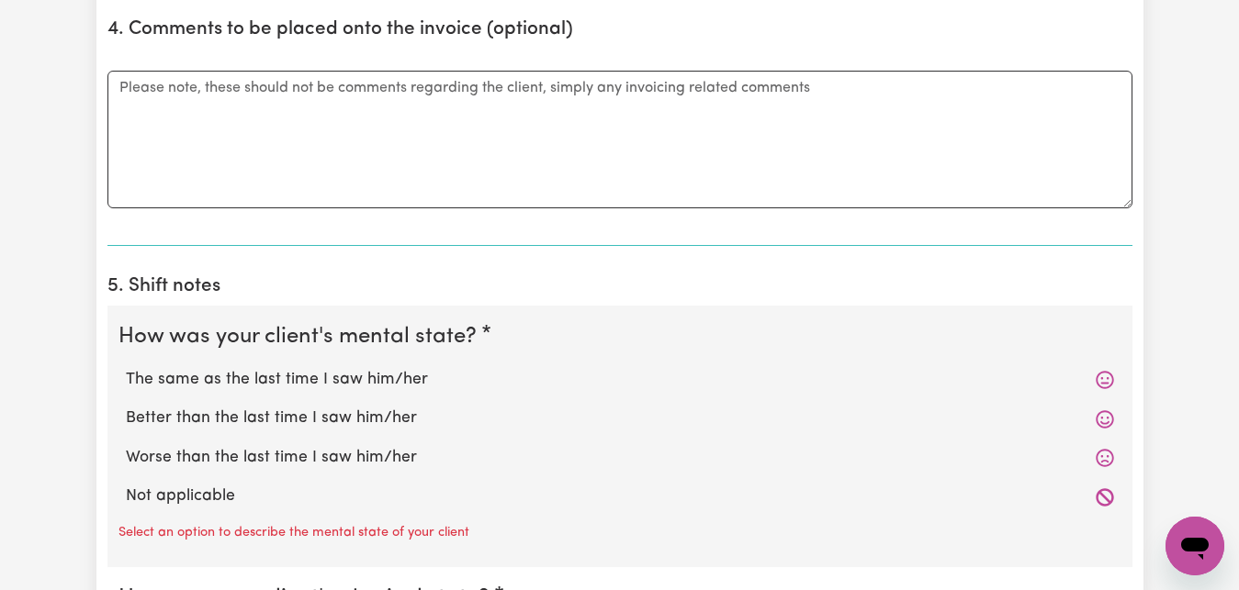
click at [398, 380] on label "The same as the last time I saw him/her" at bounding box center [620, 380] width 988 height 24
click at [126, 368] on input "The same as the last time I saw him/her" at bounding box center [125, 367] width 1 height 1
radio input "true"
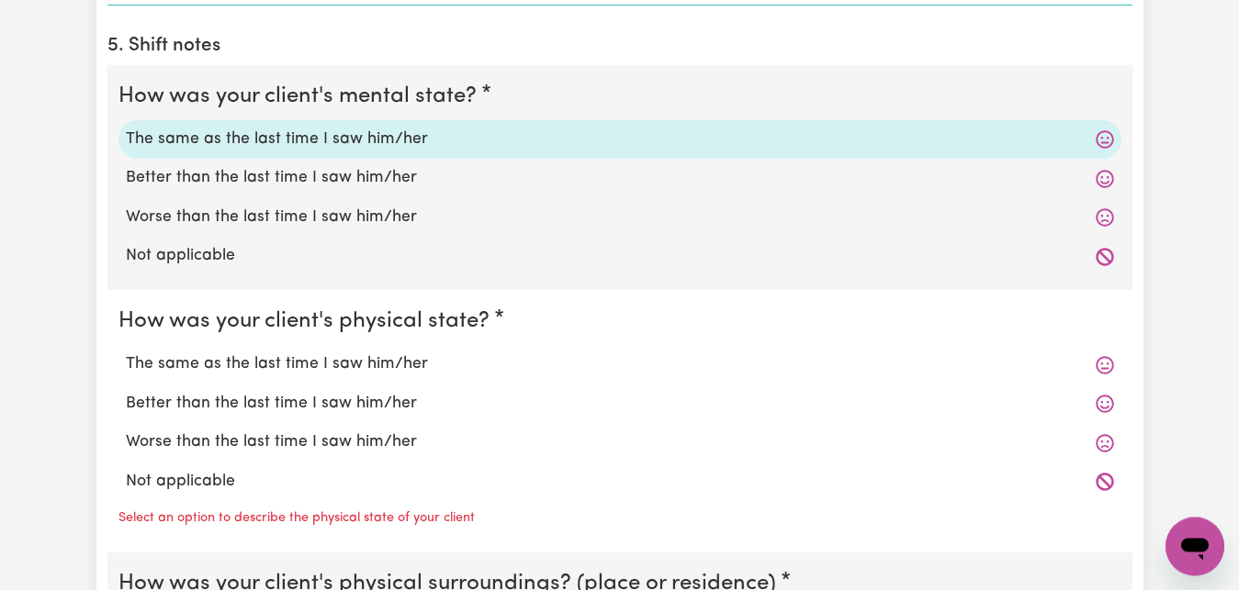
scroll to position [2248, 0]
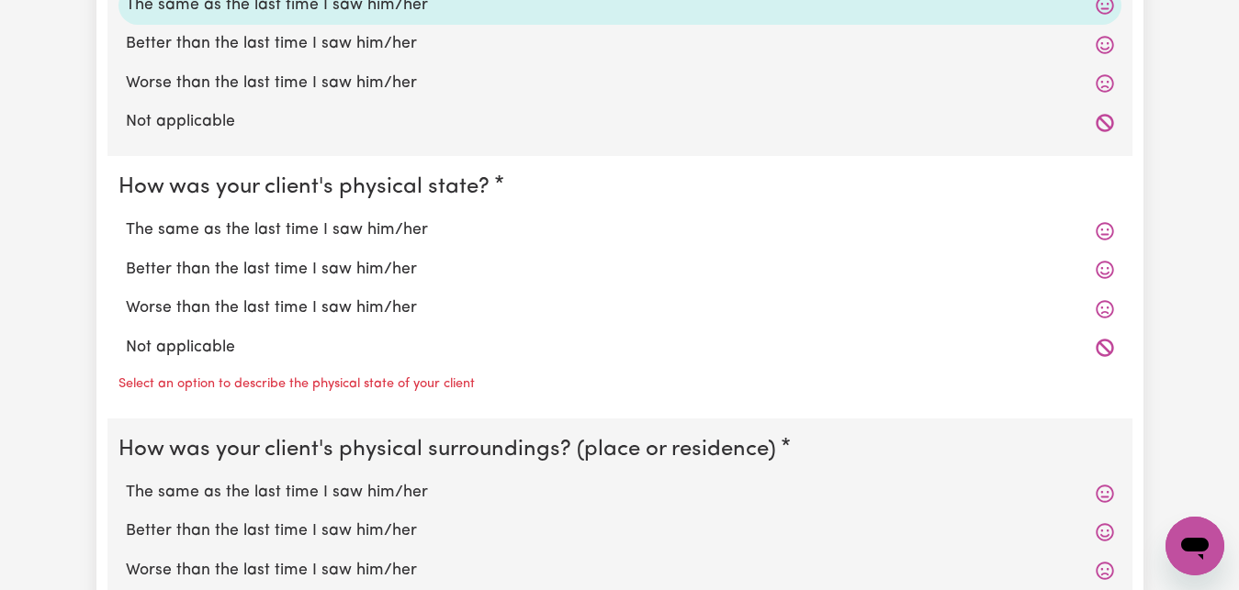
click at [174, 227] on label "The same as the last time I saw him/her" at bounding box center [620, 231] width 988 height 24
click at [255, 230] on label "The same as the last time I saw him/her" at bounding box center [620, 231] width 988 height 24
click at [126, 219] on input "The same as the last time I saw him/her" at bounding box center [125, 218] width 1 height 1
radio input "true"
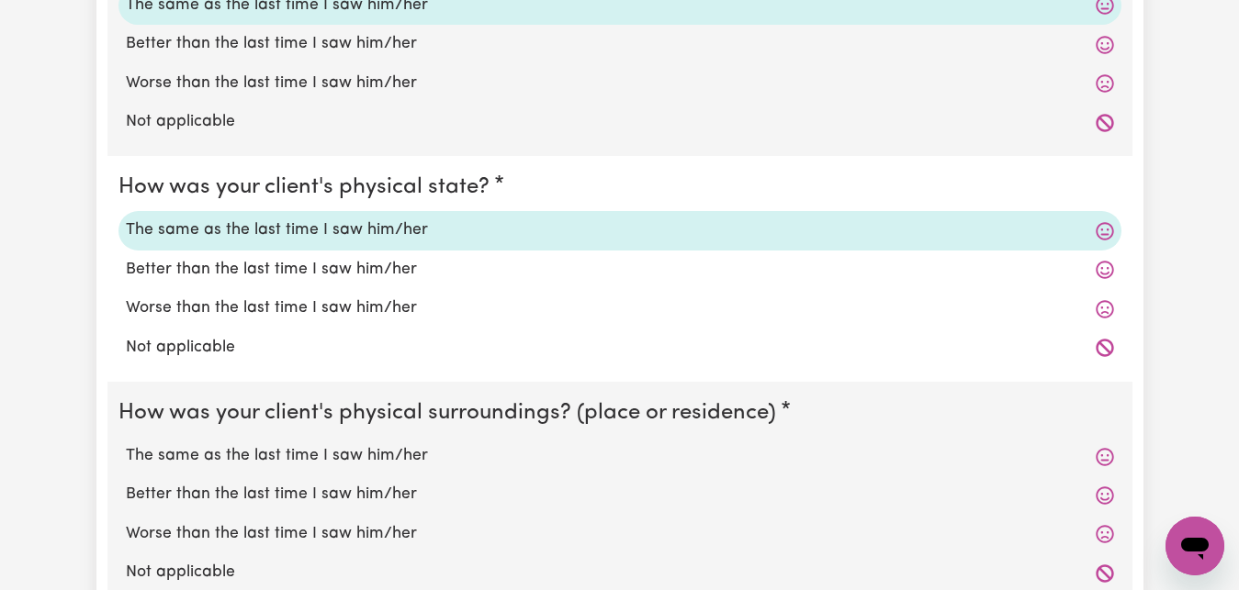
click at [303, 454] on label "The same as the last time I saw him/her" at bounding box center [620, 456] width 988 height 24
click at [126, 444] on input "The same as the last time I saw him/her" at bounding box center [125, 443] width 1 height 1
radio input "true"
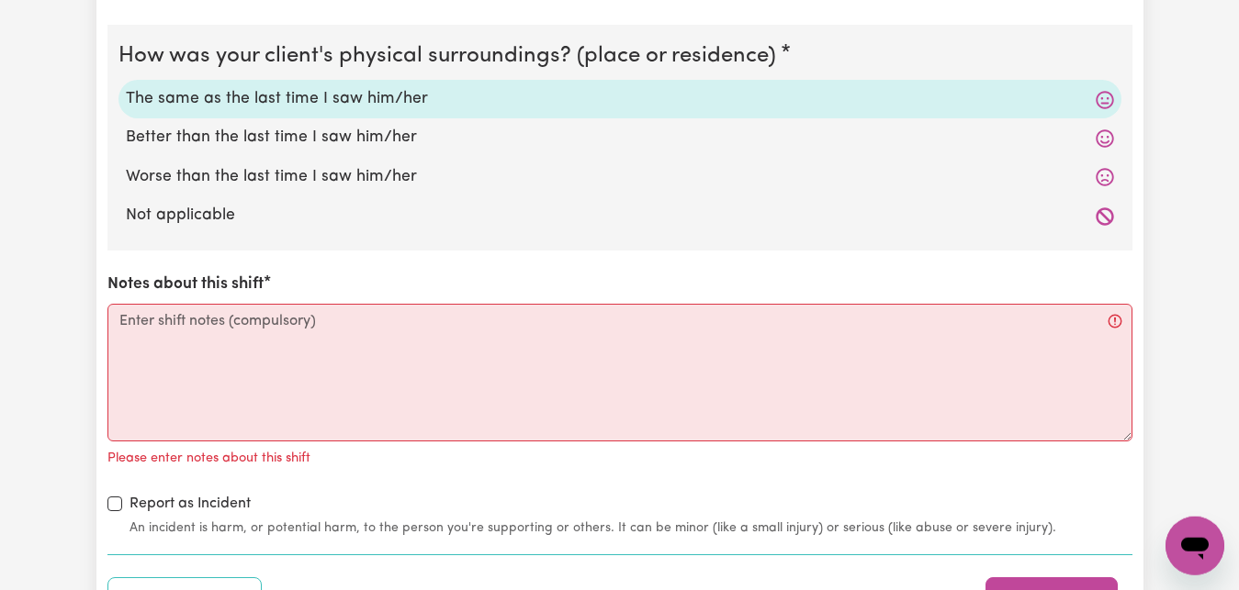
scroll to position [2622, 0]
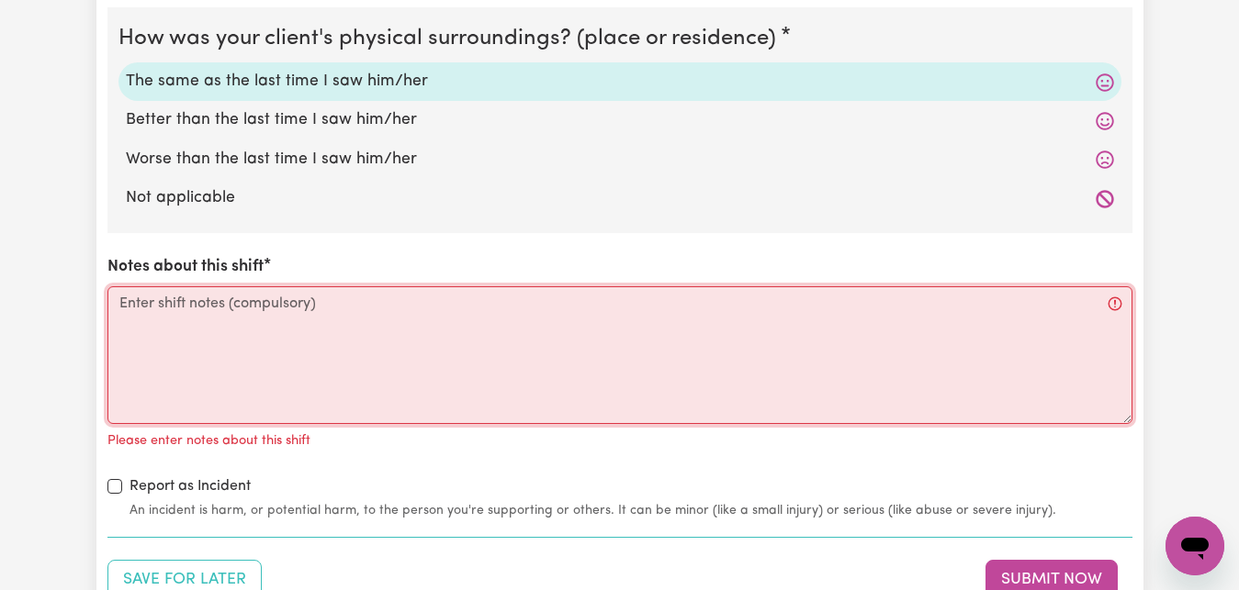
click at [117, 306] on textarea "Notes about this shift" at bounding box center [619, 355] width 1025 height 138
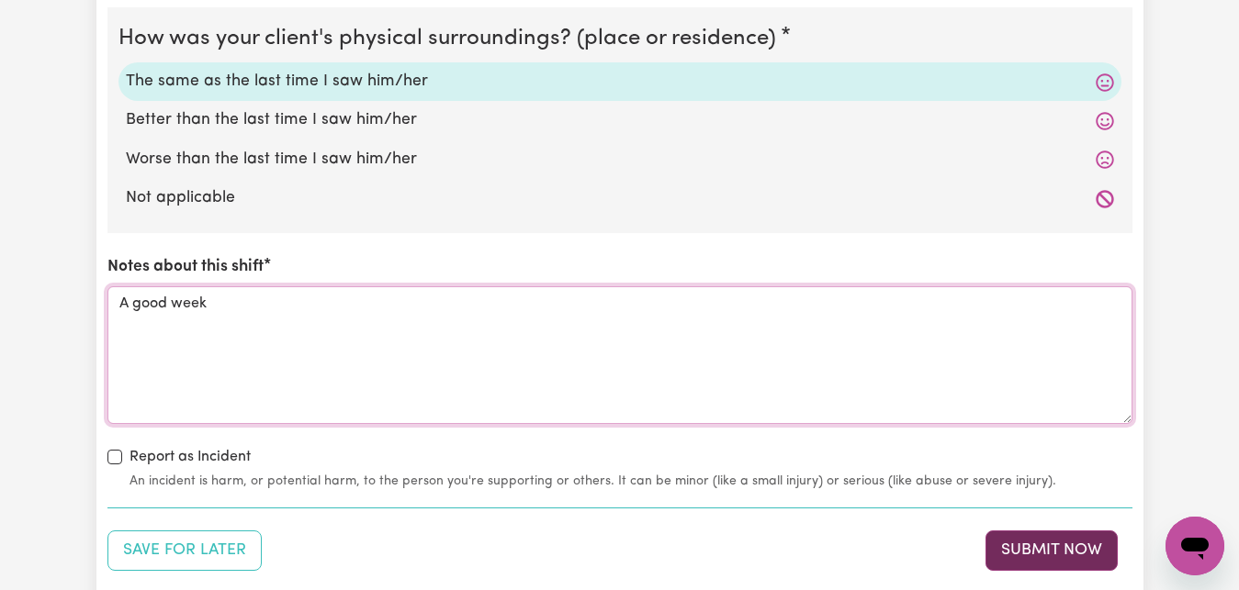
type textarea "A good week"
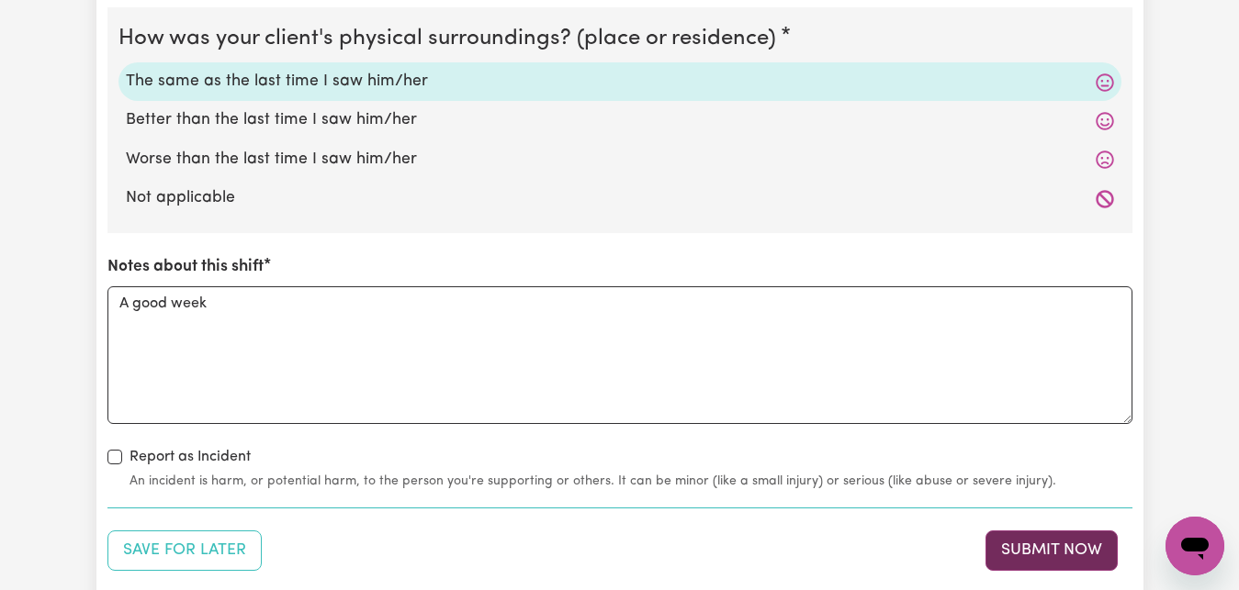
click at [1061, 551] on button "Submit Now" at bounding box center [1051, 551] width 132 height 40
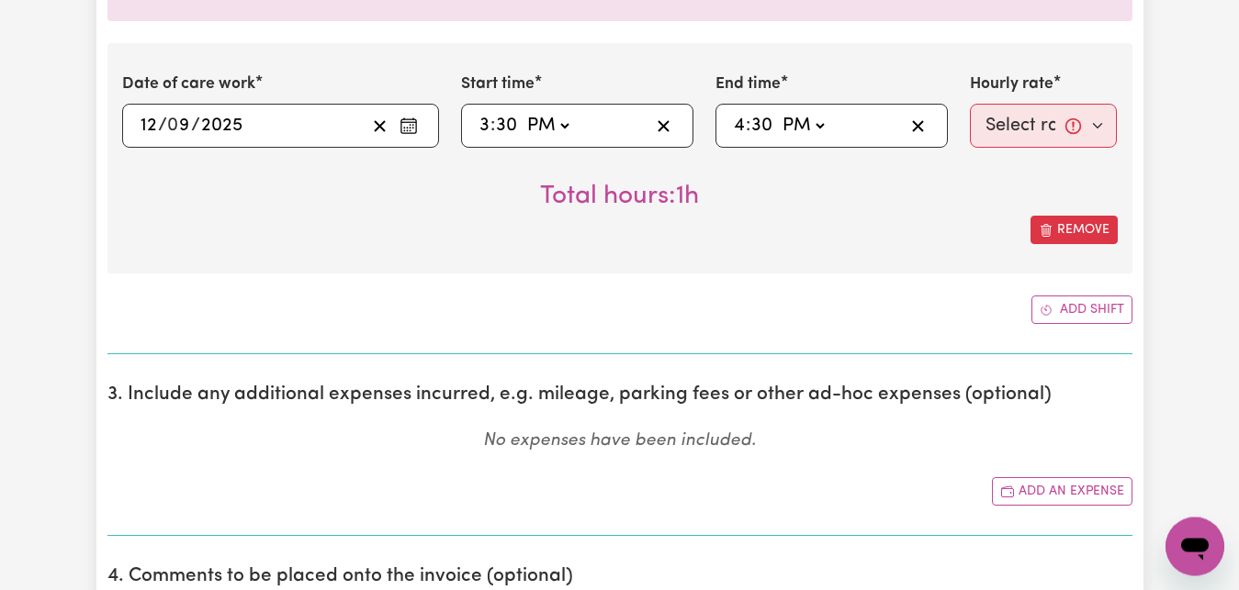
scroll to position [1348, 0]
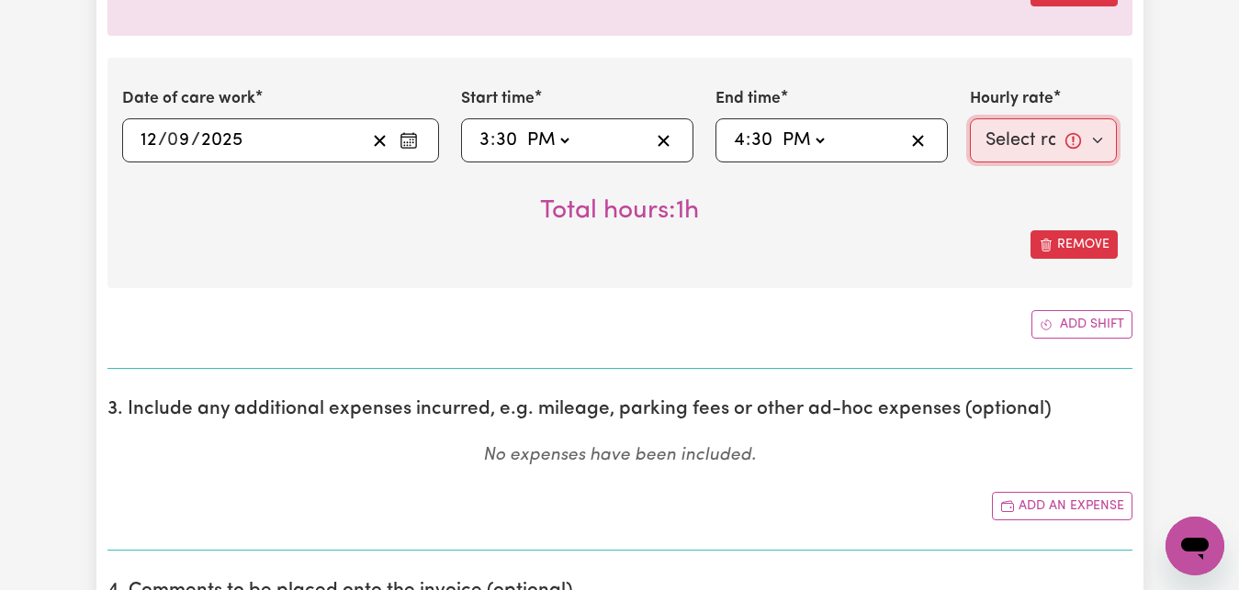
click at [970, 118] on select "Select rate... $83.16 (Weekday)" at bounding box center [1044, 140] width 148 height 44
select select "83.16-Weekday"
click option "$83.16 (Weekday)" at bounding box center [0, 0] width 0 height 0
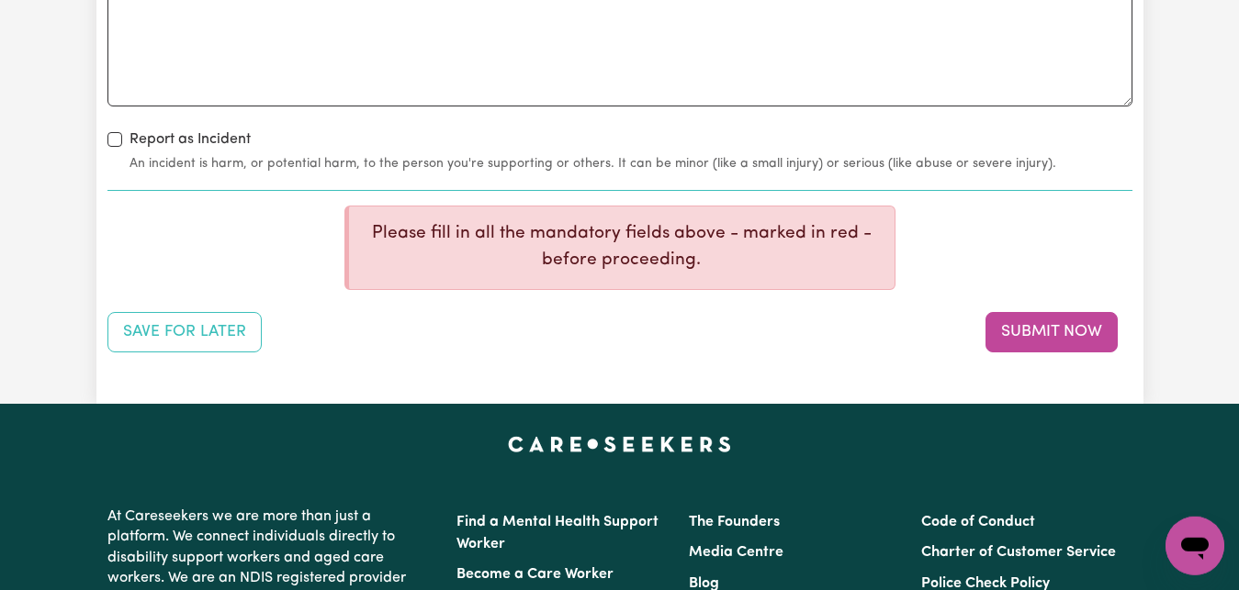
scroll to position [2987, 0]
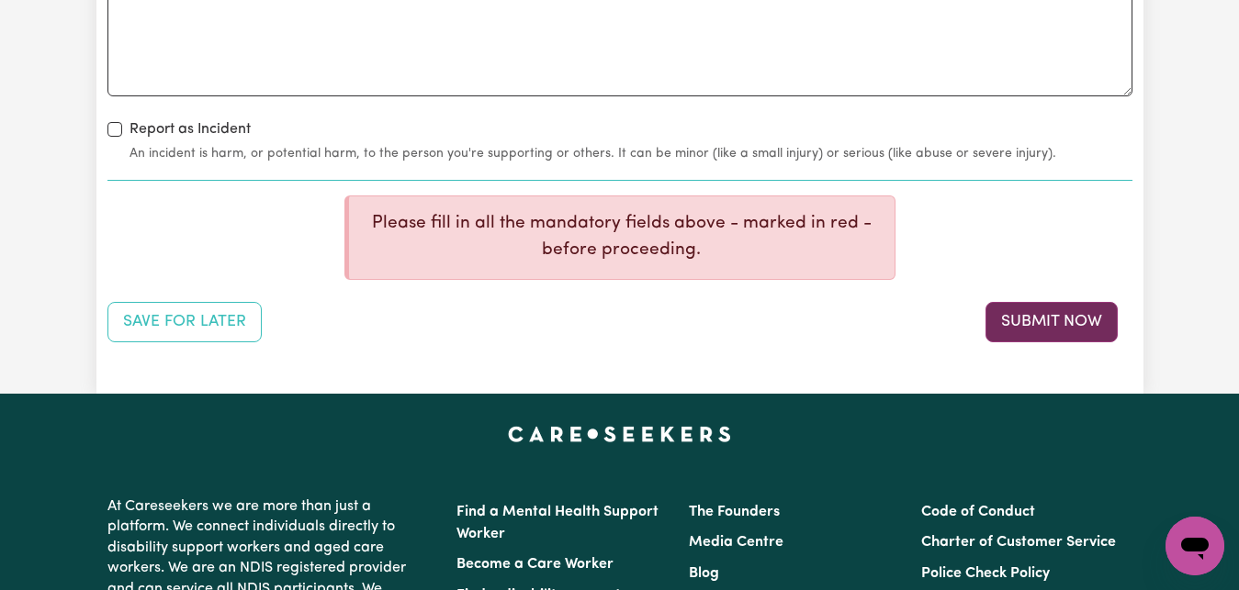
click at [1067, 320] on button "Submit Now" at bounding box center [1051, 322] width 132 height 40
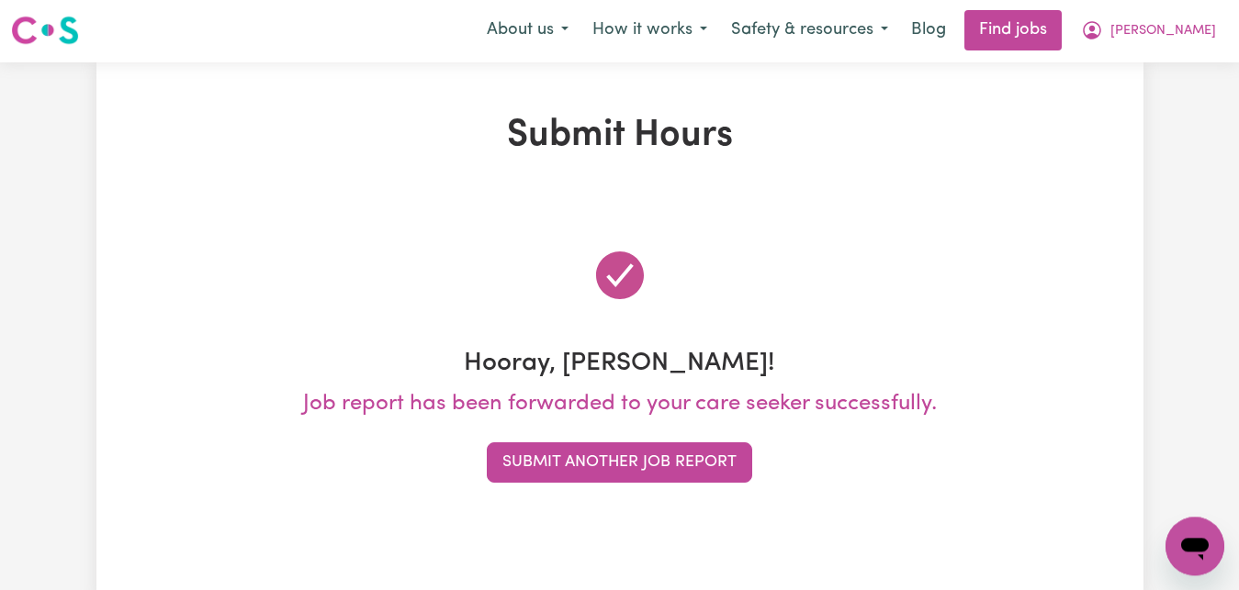
scroll to position [0, 0]
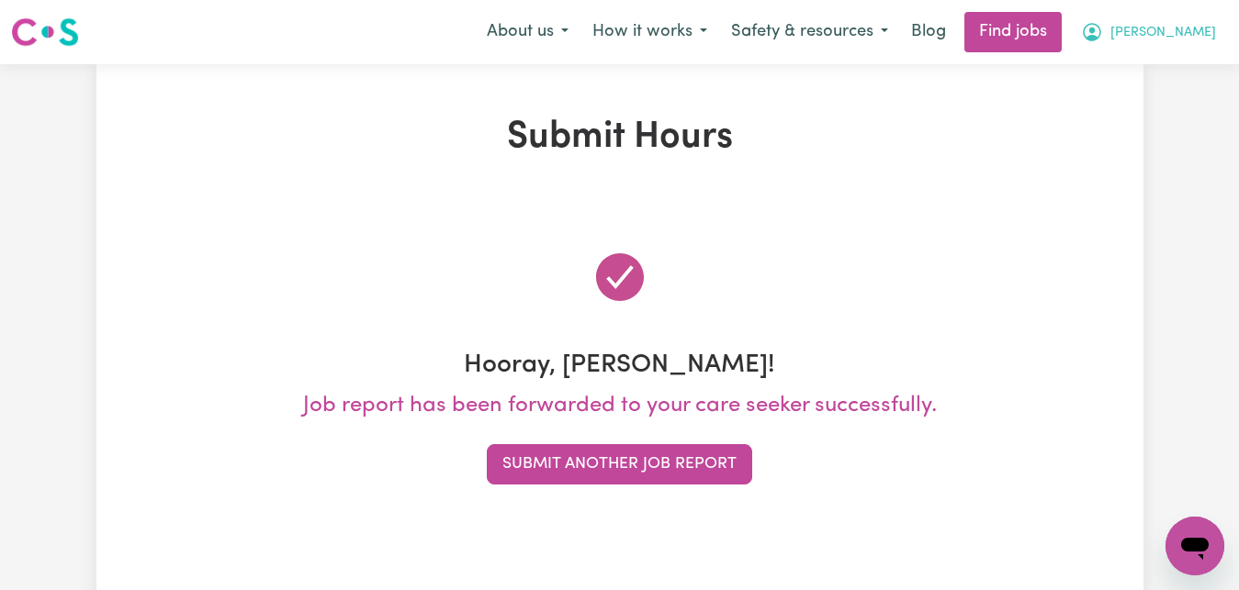
click at [1186, 30] on span "[PERSON_NAME]" at bounding box center [1163, 33] width 106 height 20
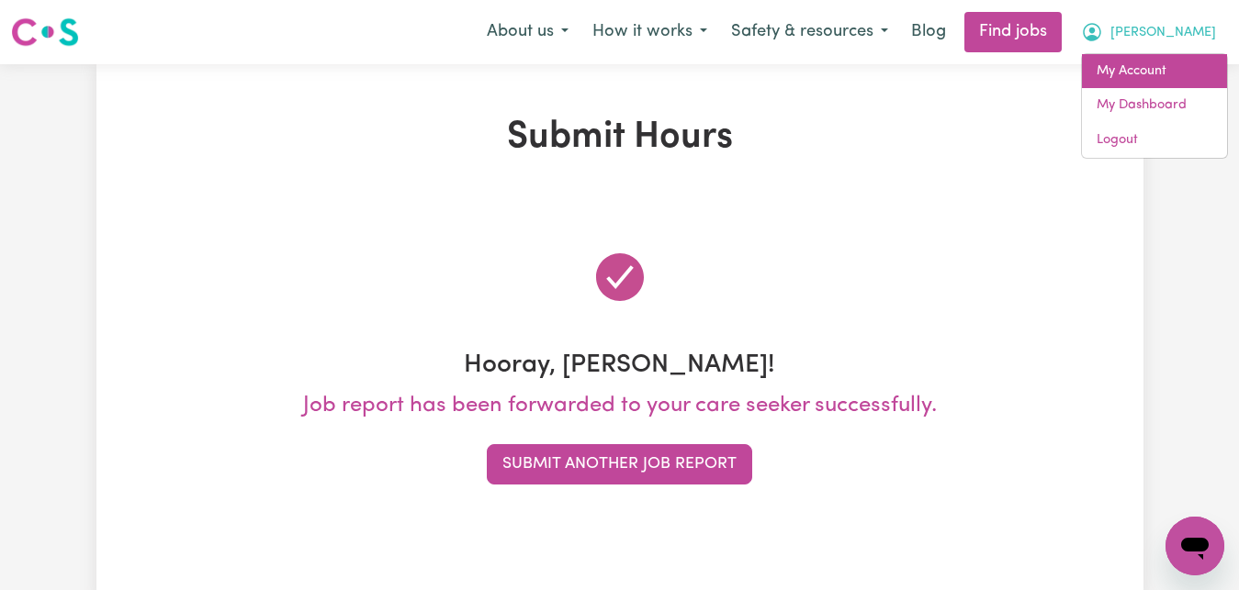
click at [1186, 70] on link "My Account" at bounding box center [1154, 71] width 145 height 35
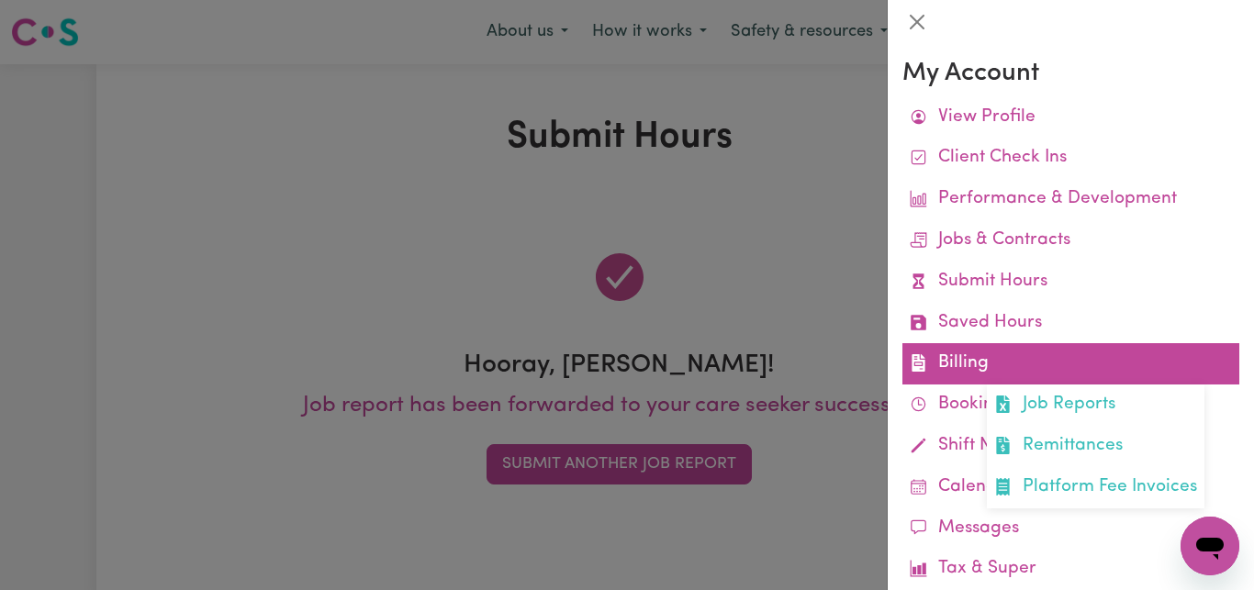
click at [986, 369] on link "Billing Job Reports Remittances Platform Fee Invoices" at bounding box center [1070, 363] width 337 height 41
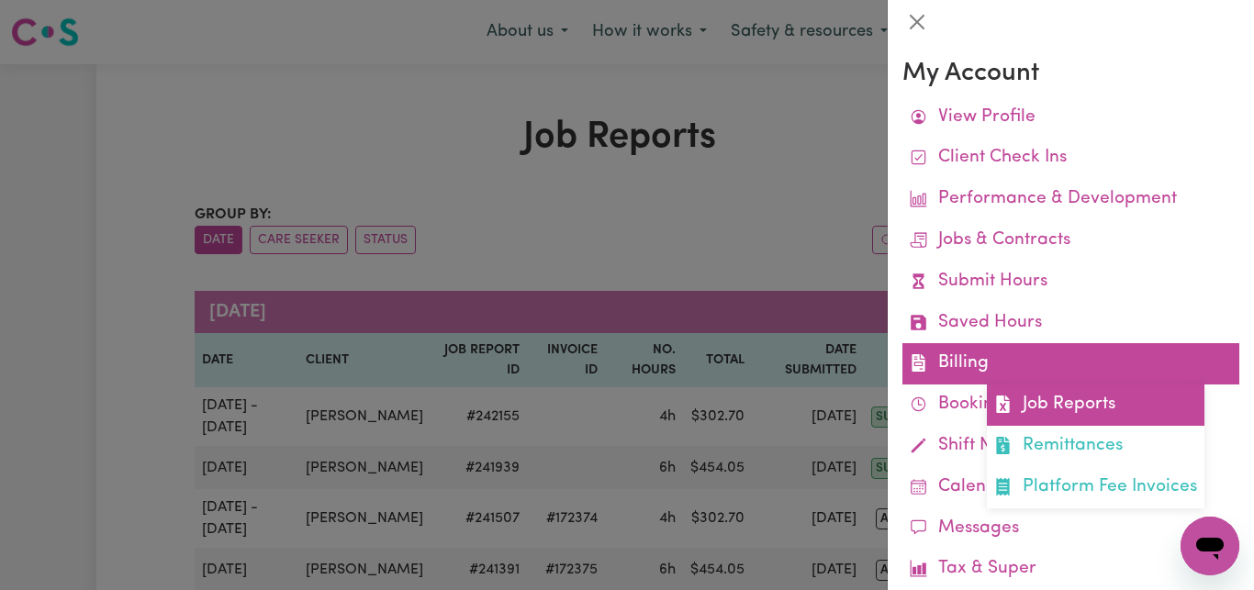
click at [1101, 415] on link "Job Reports" at bounding box center [1096, 405] width 218 height 41
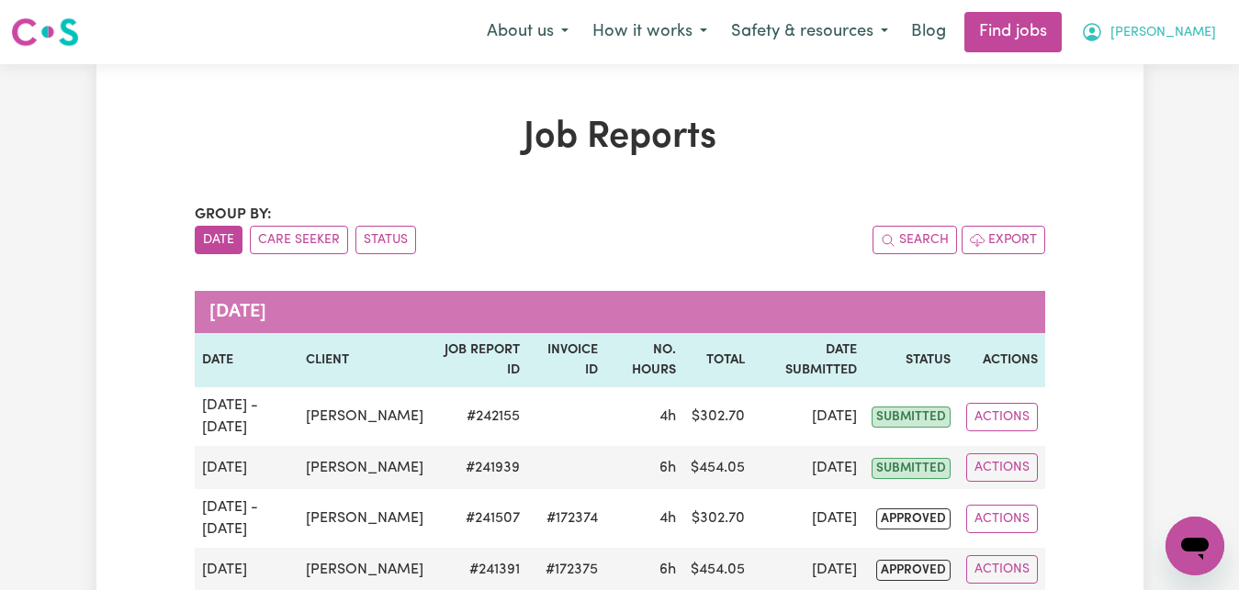
click at [1205, 38] on span "[PERSON_NAME]" at bounding box center [1163, 33] width 106 height 20
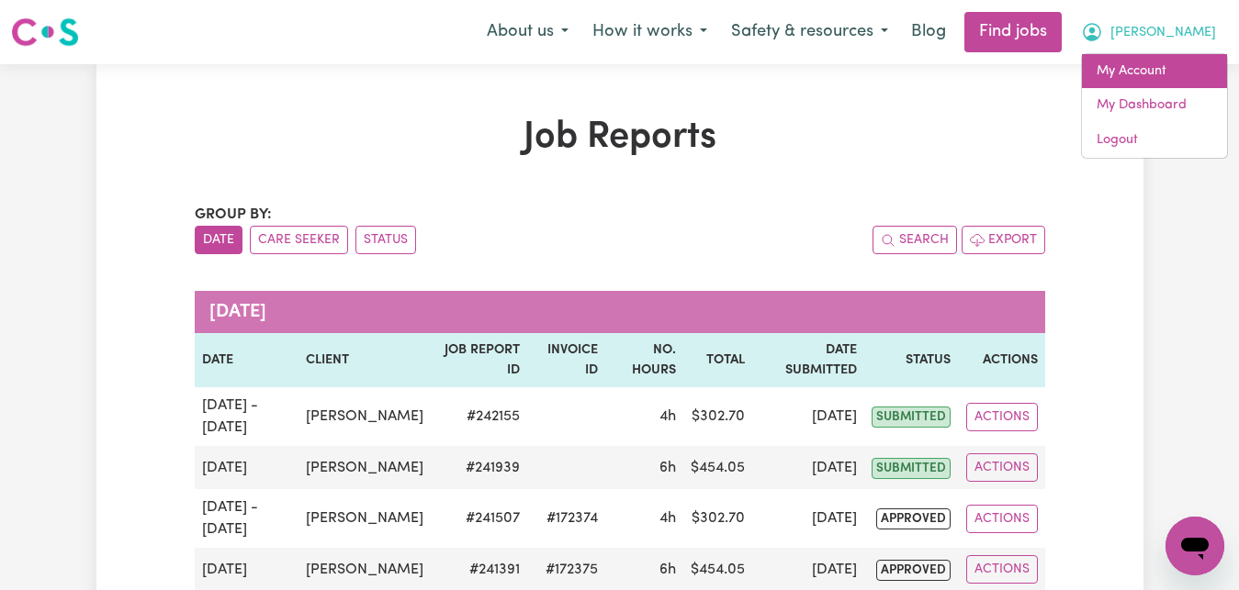
click at [1165, 77] on link "My Account" at bounding box center [1154, 71] width 145 height 35
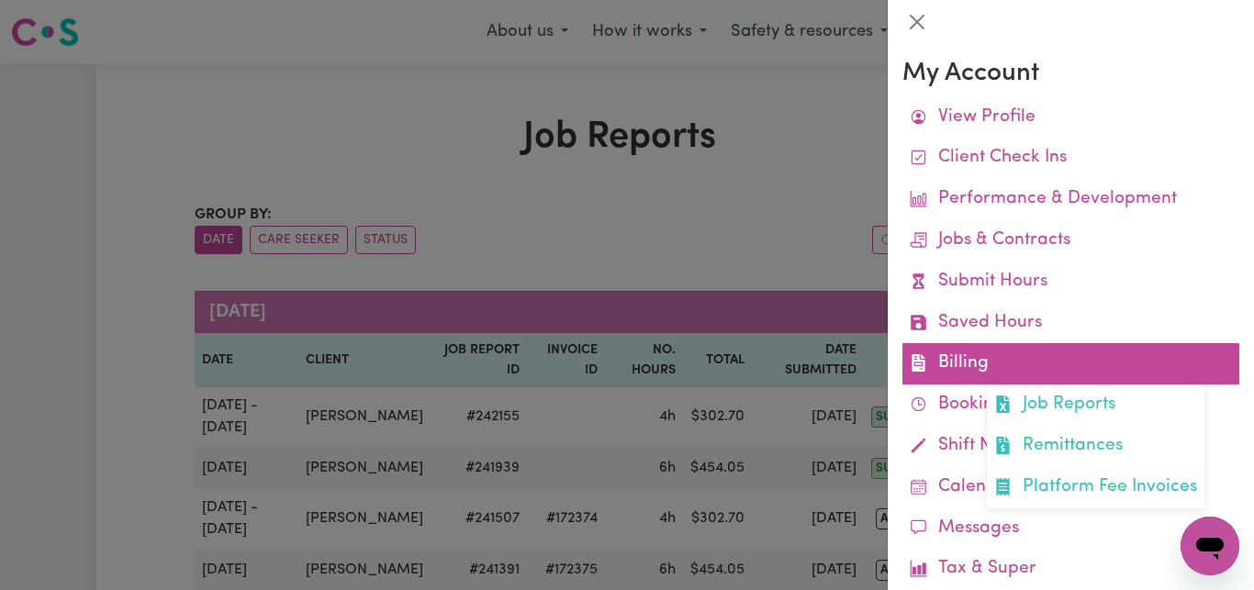
click at [1045, 363] on link "Billing Job Reports Remittances Platform Fee Invoices" at bounding box center [1070, 363] width 337 height 41
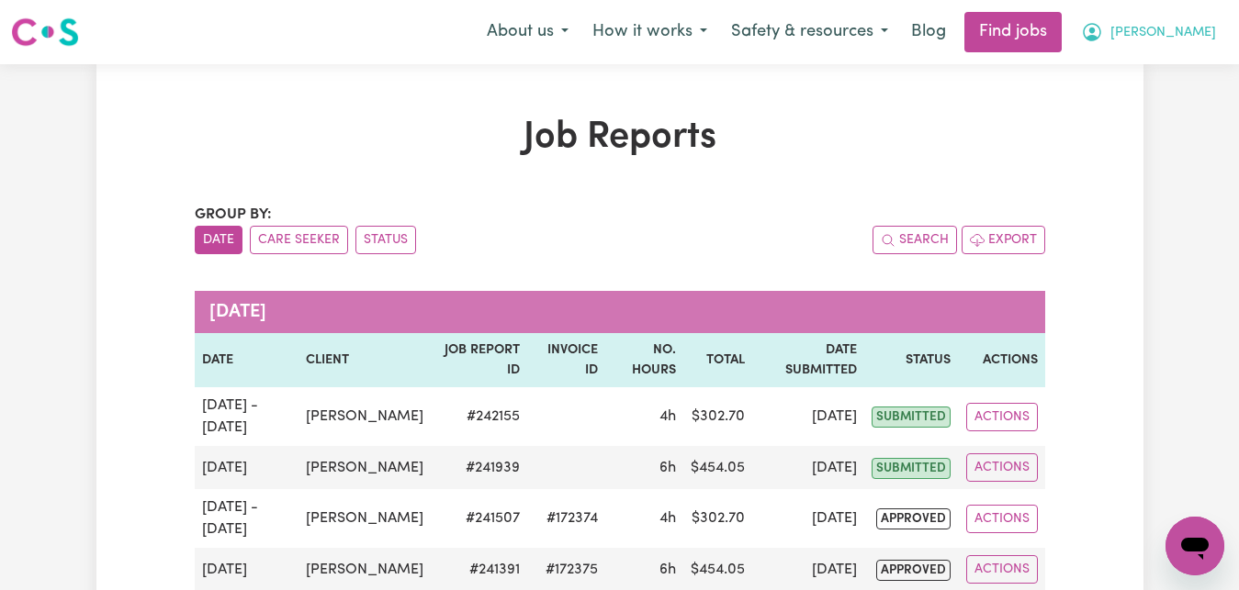
click at [1188, 28] on span "[PERSON_NAME]" at bounding box center [1163, 33] width 106 height 20
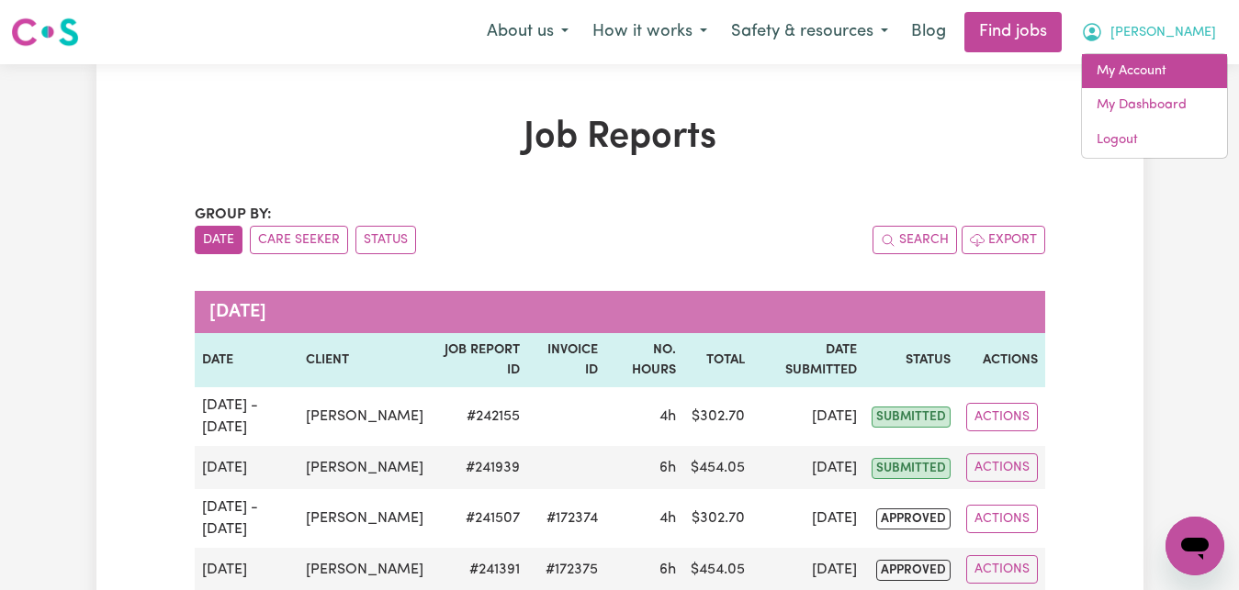
click at [1142, 71] on link "My Account" at bounding box center [1154, 71] width 145 height 35
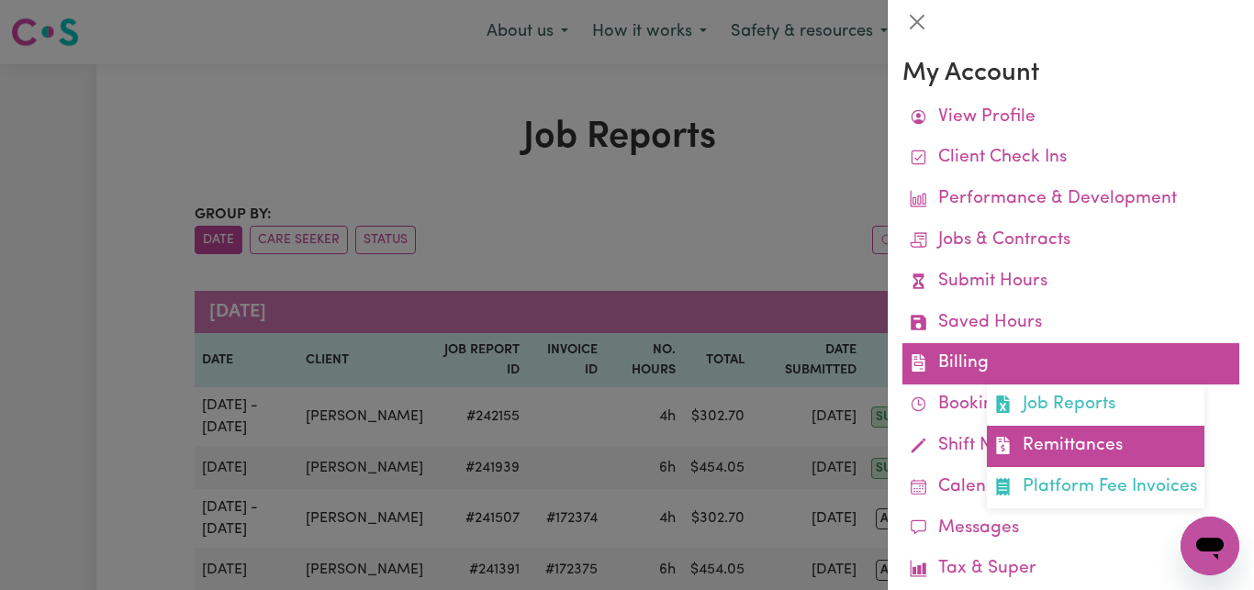
click at [1062, 449] on link "Remittances" at bounding box center [1096, 446] width 218 height 41
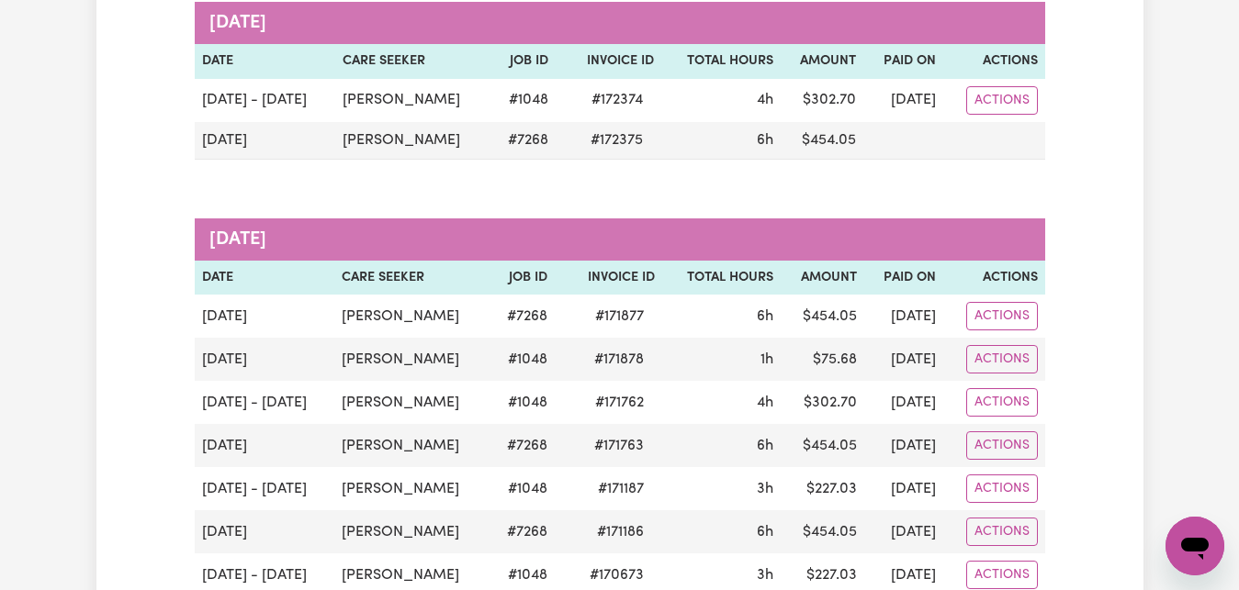
scroll to position [281, 0]
